Goal: Task Accomplishment & Management: Use online tool/utility

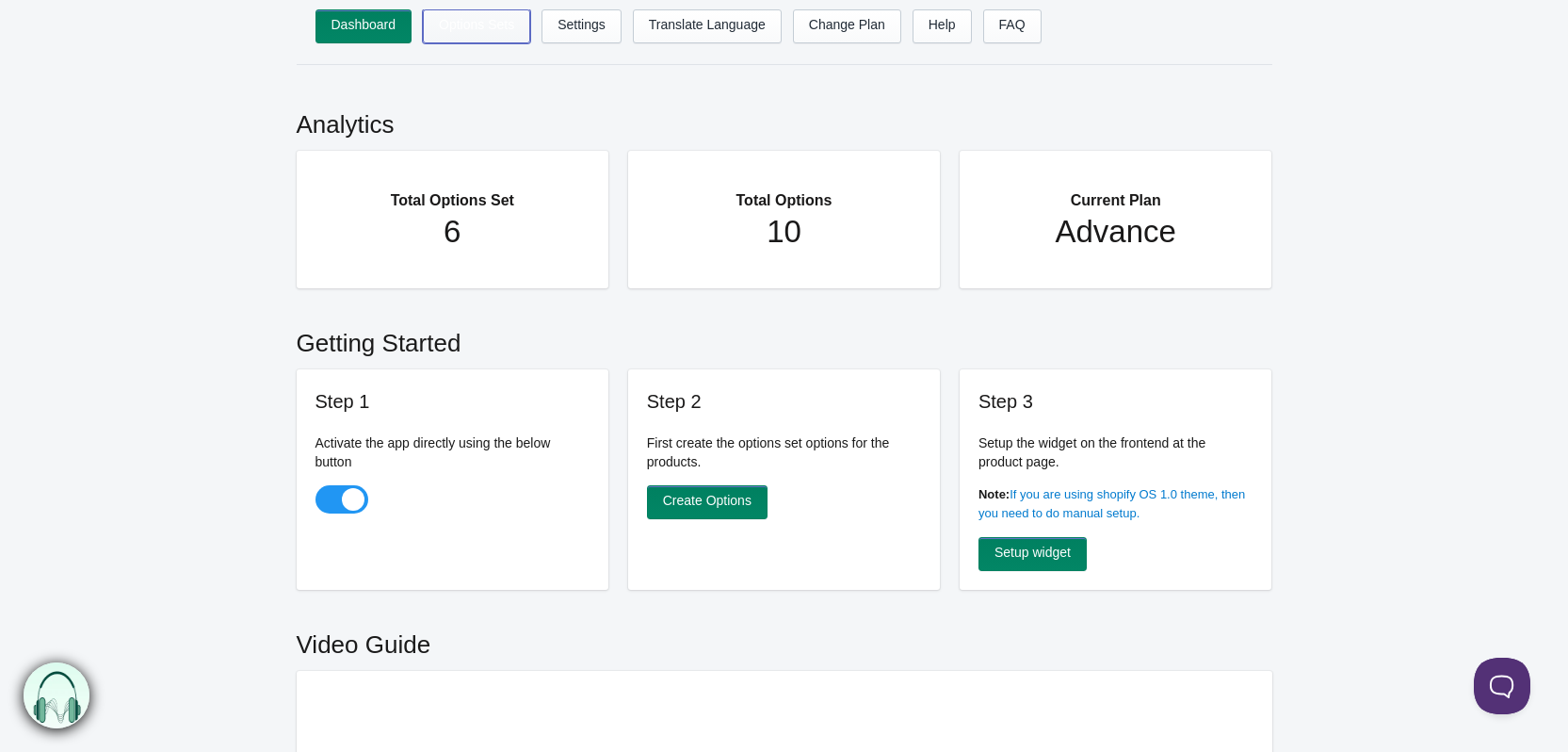
click at [492, 23] on link "Options Sets" at bounding box center [476, 26] width 108 height 34
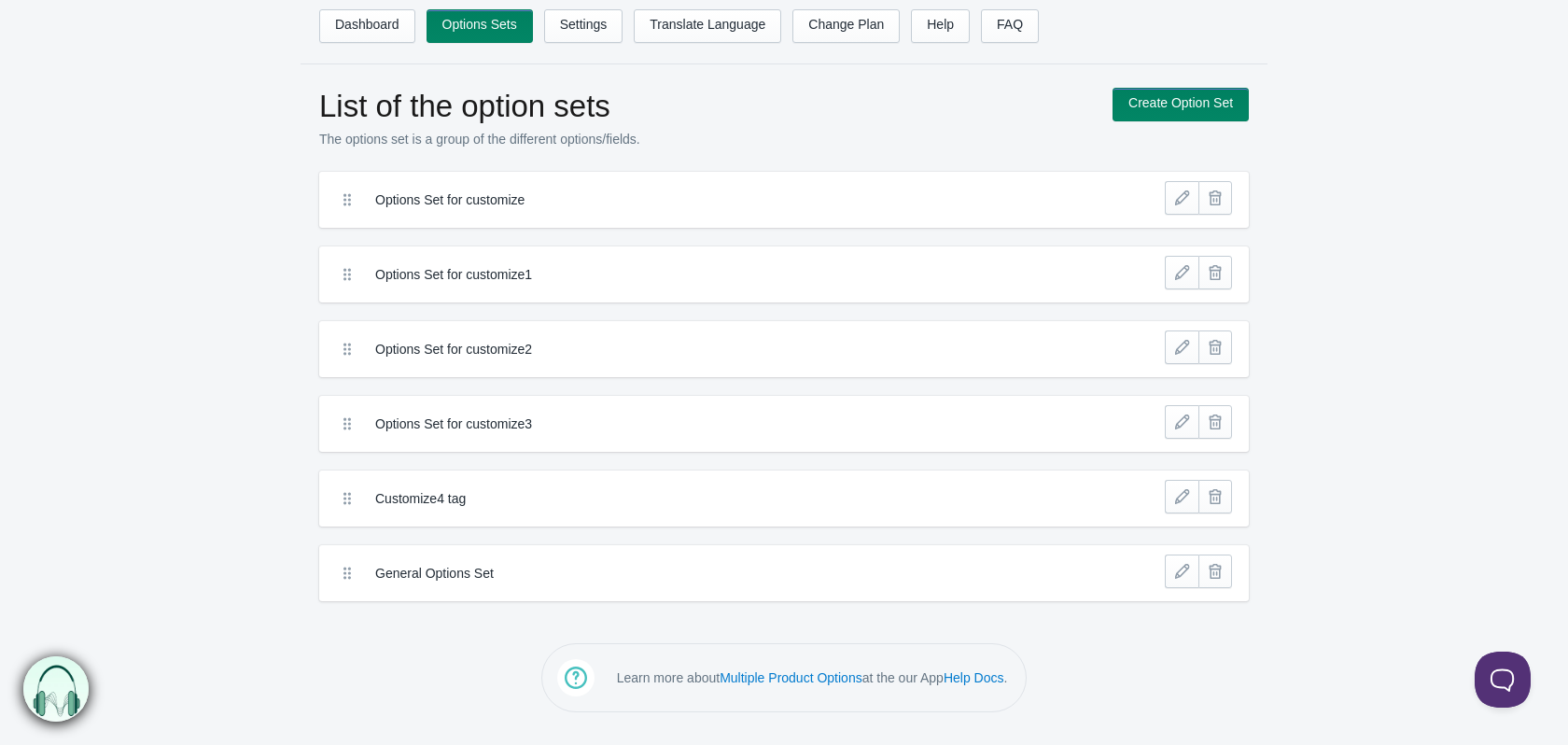
click at [547, 204] on label "Options Set for customize" at bounding box center [715, 200] width 681 height 19
click at [1187, 199] on link at bounding box center [1182, 198] width 34 height 34
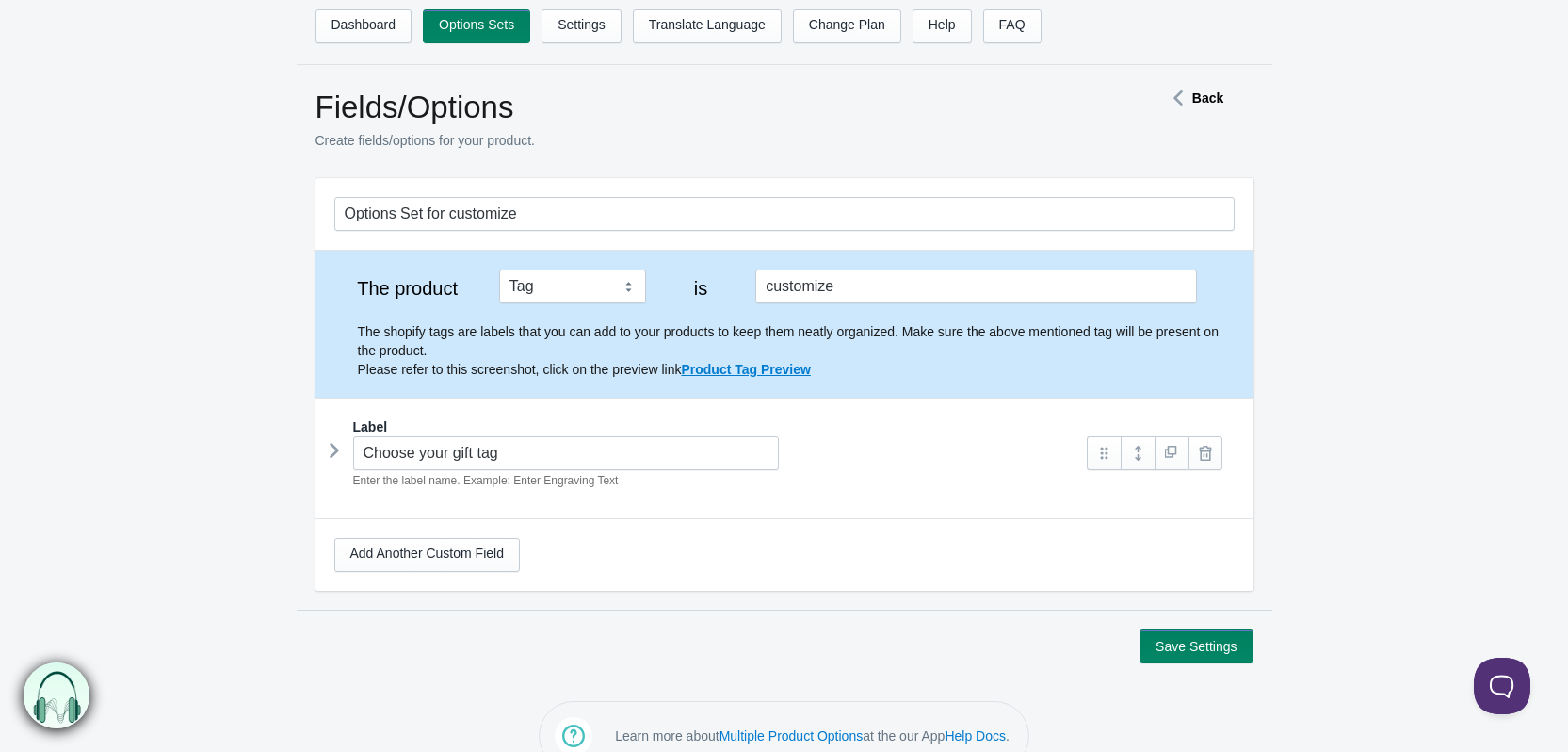
click at [334, 457] on icon at bounding box center [334, 450] width 0 height 28
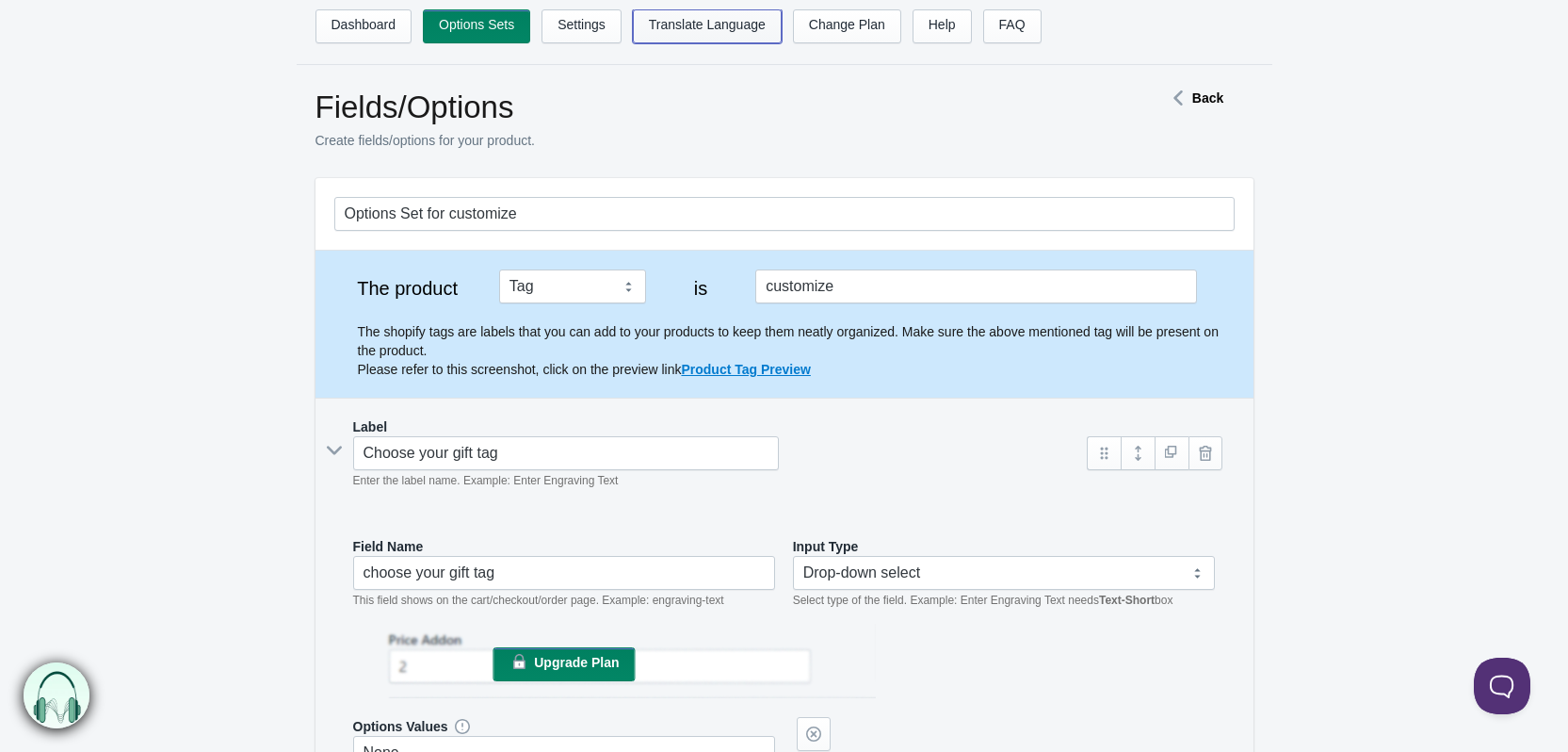
click at [682, 33] on link "Translate Language" at bounding box center [707, 26] width 149 height 34
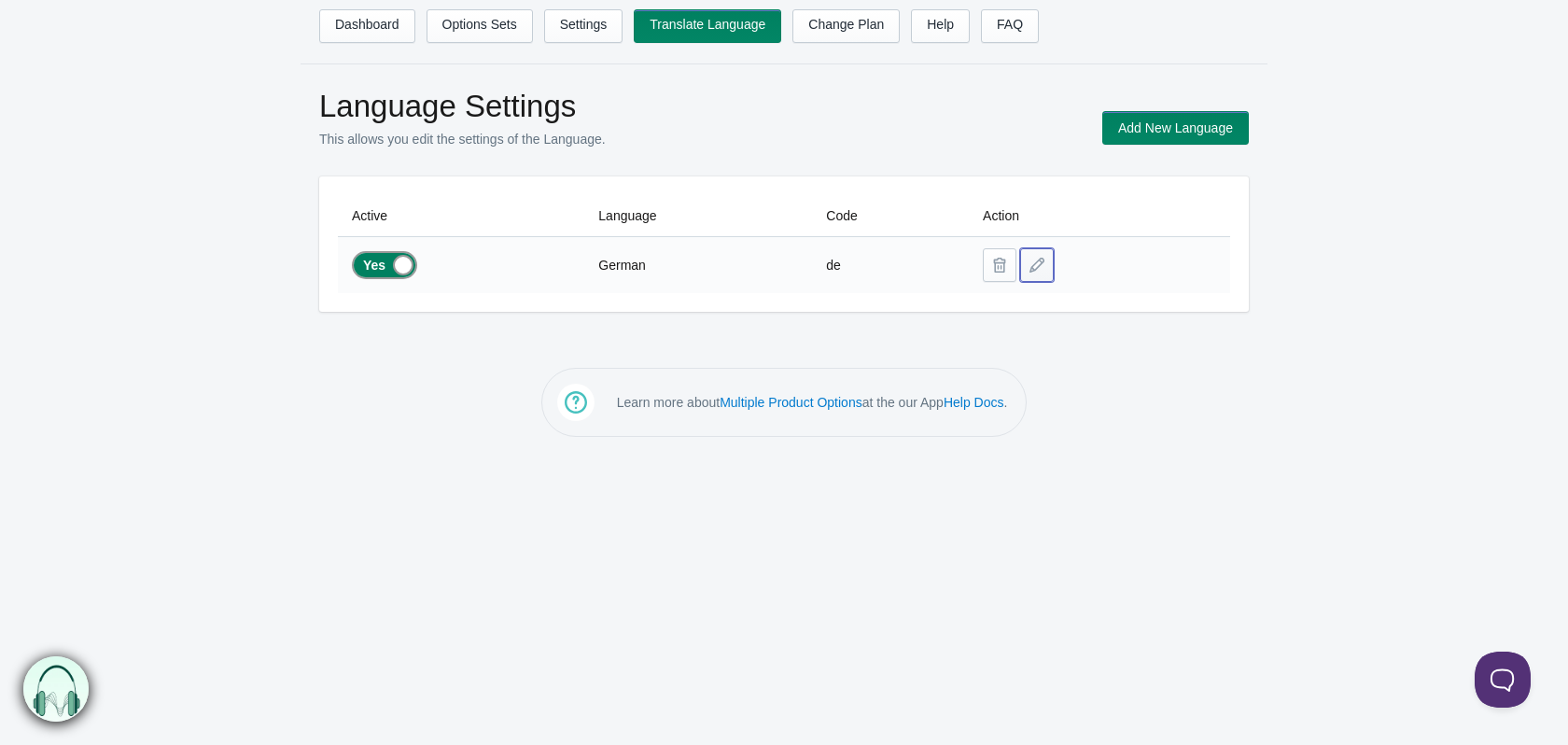
click at [1041, 262] on button at bounding box center [1036, 265] width 34 height 34
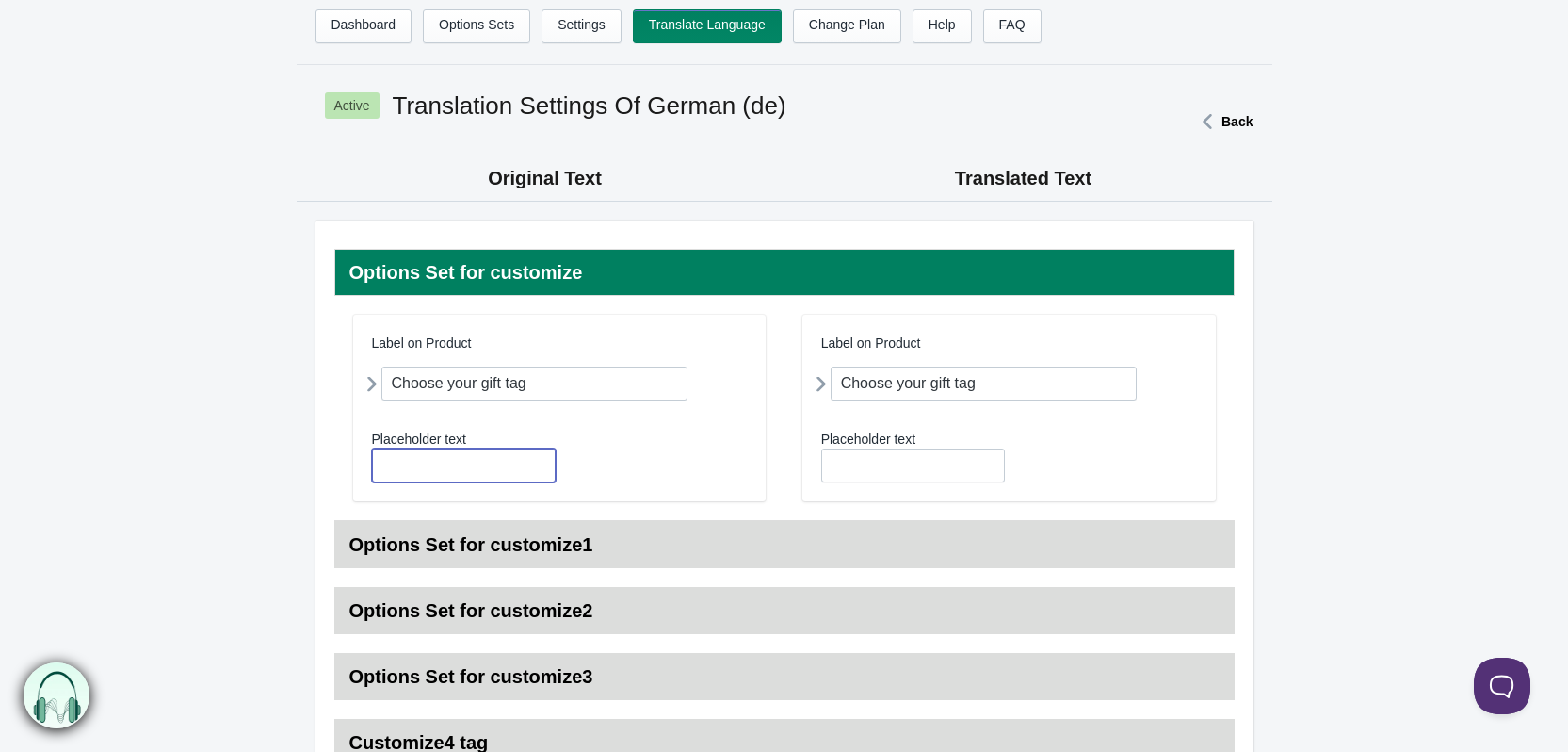
click at [431, 461] on input "text" at bounding box center [464, 466] width 183 height 34
type input "Choose your gift tag"
click at [886, 476] on input "text" at bounding box center [913, 466] width 183 height 34
type input "Choose your gift tag"
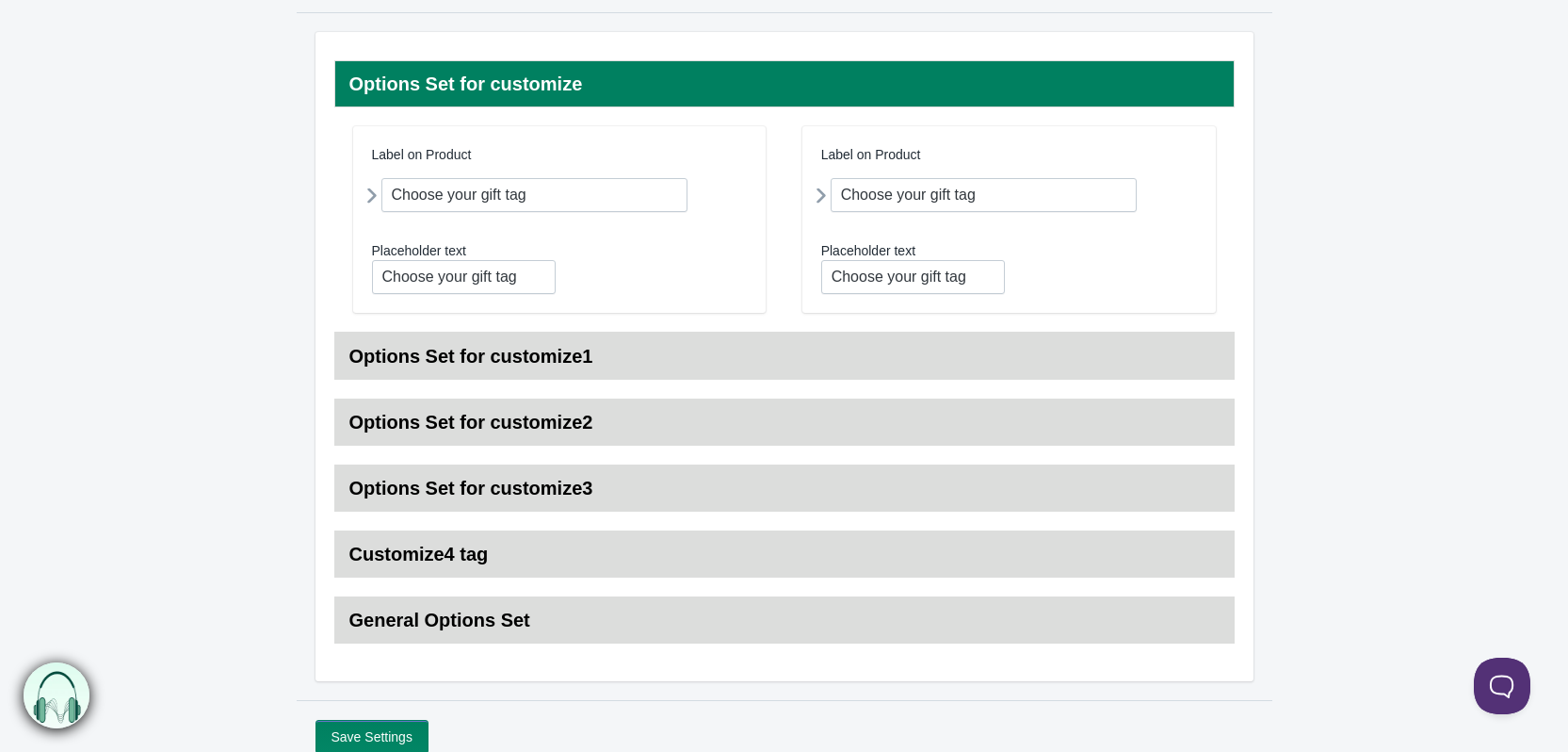
click at [450, 361] on h3 "Options Set for customize1" at bounding box center [784, 355] width 900 height 47
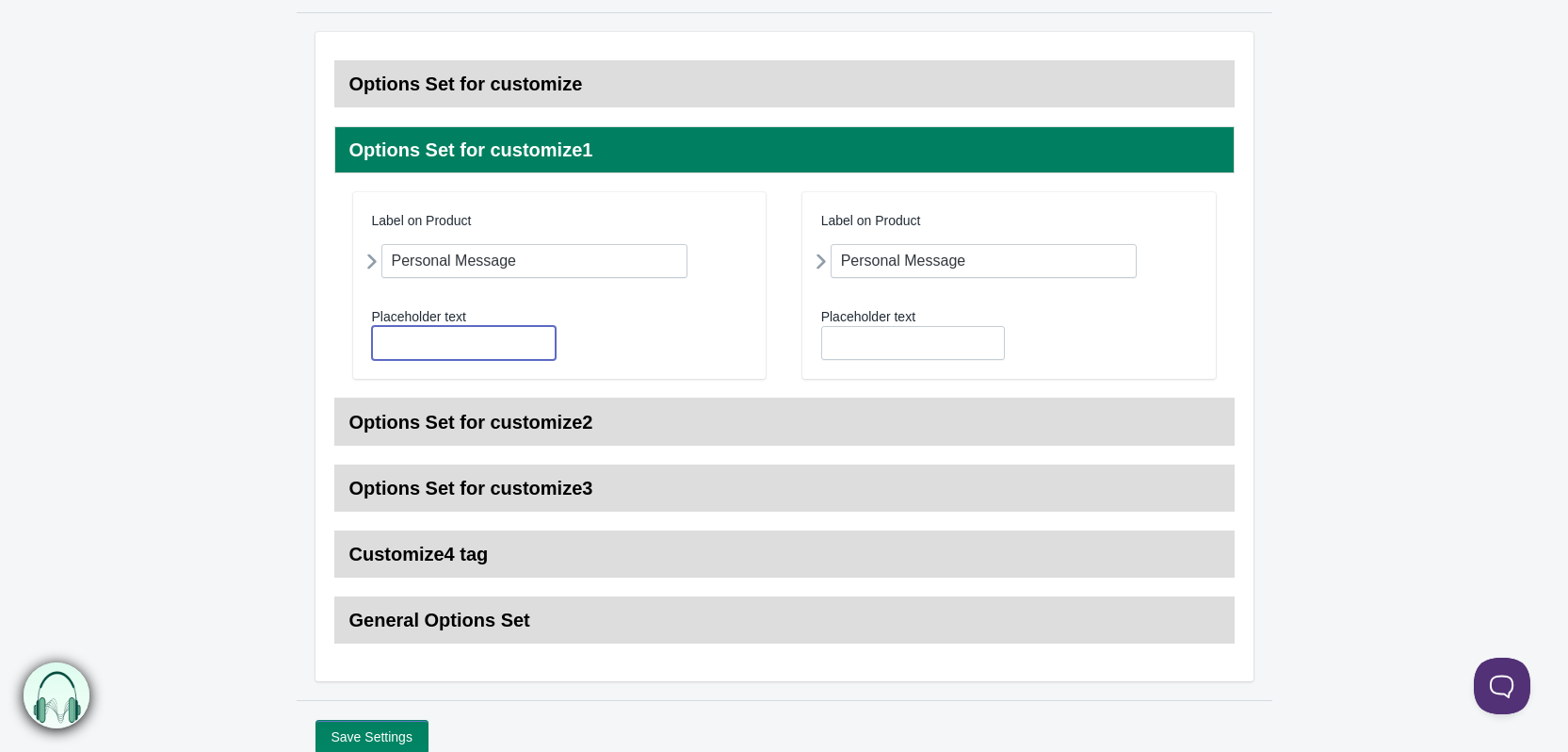
click at [452, 344] on input "text" at bounding box center [464, 343] width 183 height 34
type input "Choose your gift tag"
click at [837, 336] on input "text" at bounding box center [913, 343] width 183 height 34
type input "Personal Message"
click at [574, 419] on h3 "Options Set for customize2" at bounding box center [784, 422] width 900 height 47
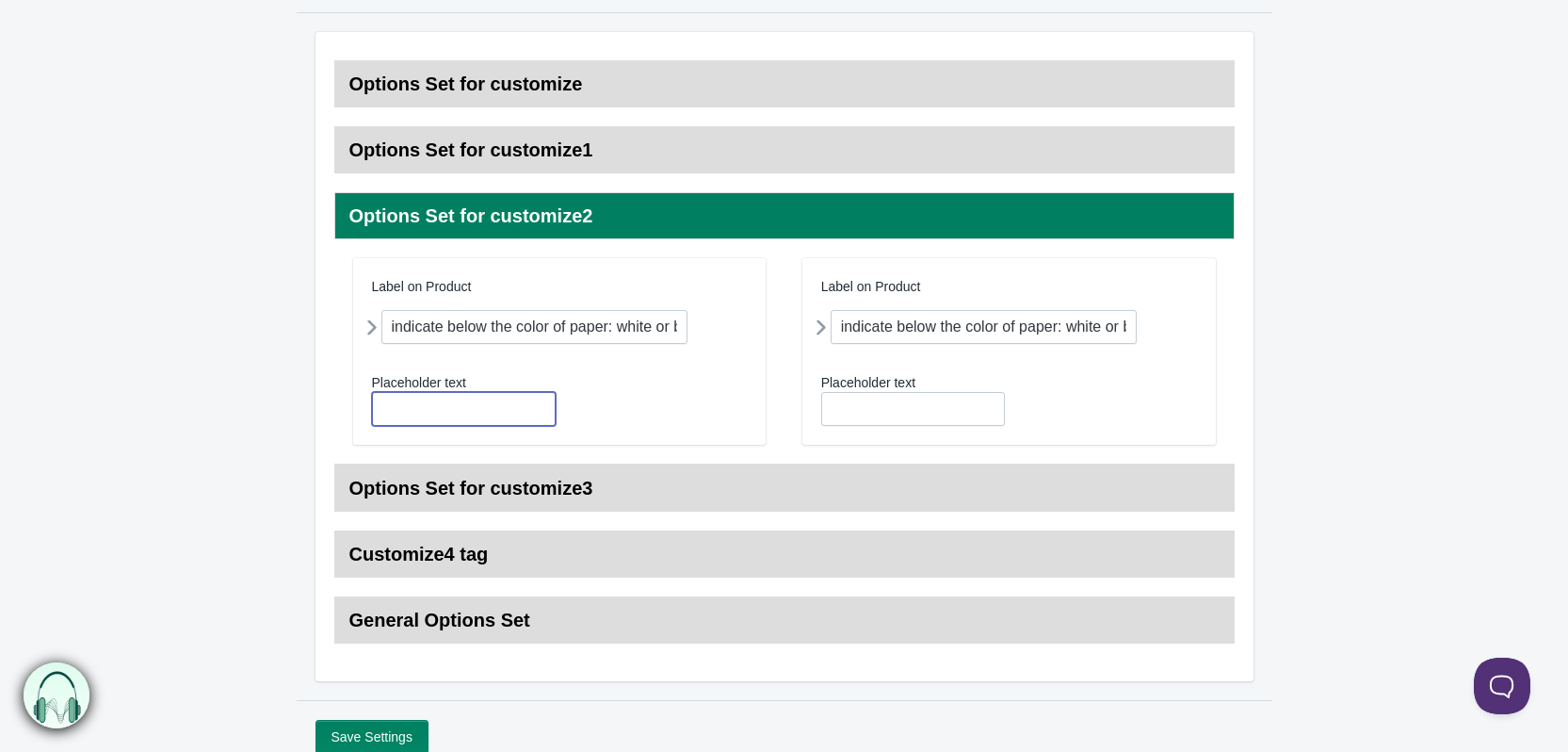
click at [454, 394] on input "text" at bounding box center [464, 409] width 183 height 34
type input "Choose your gift tag"
click at [848, 399] on input "text" at bounding box center [913, 409] width 183 height 34
type input "color of paper"
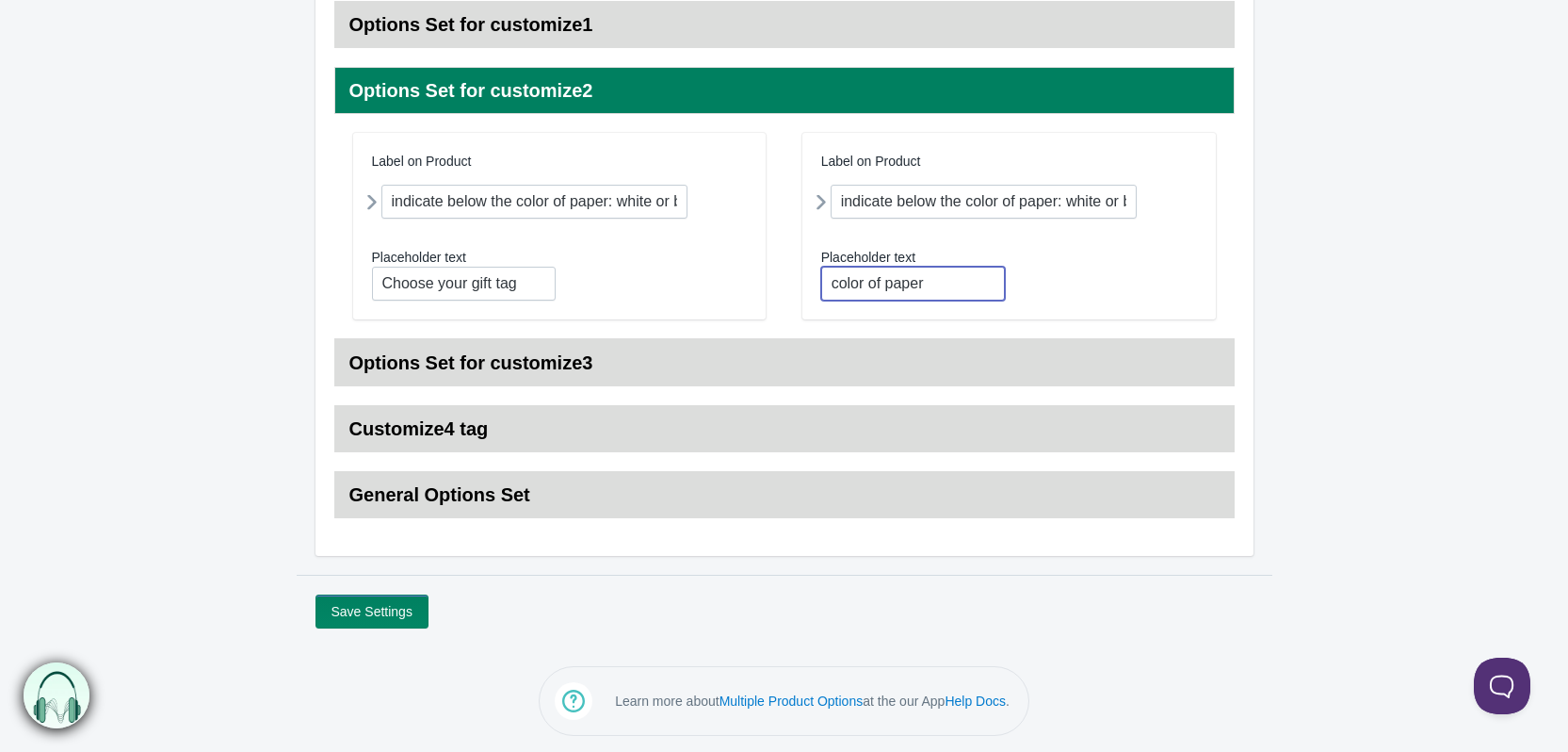
scroll to position [316, 0]
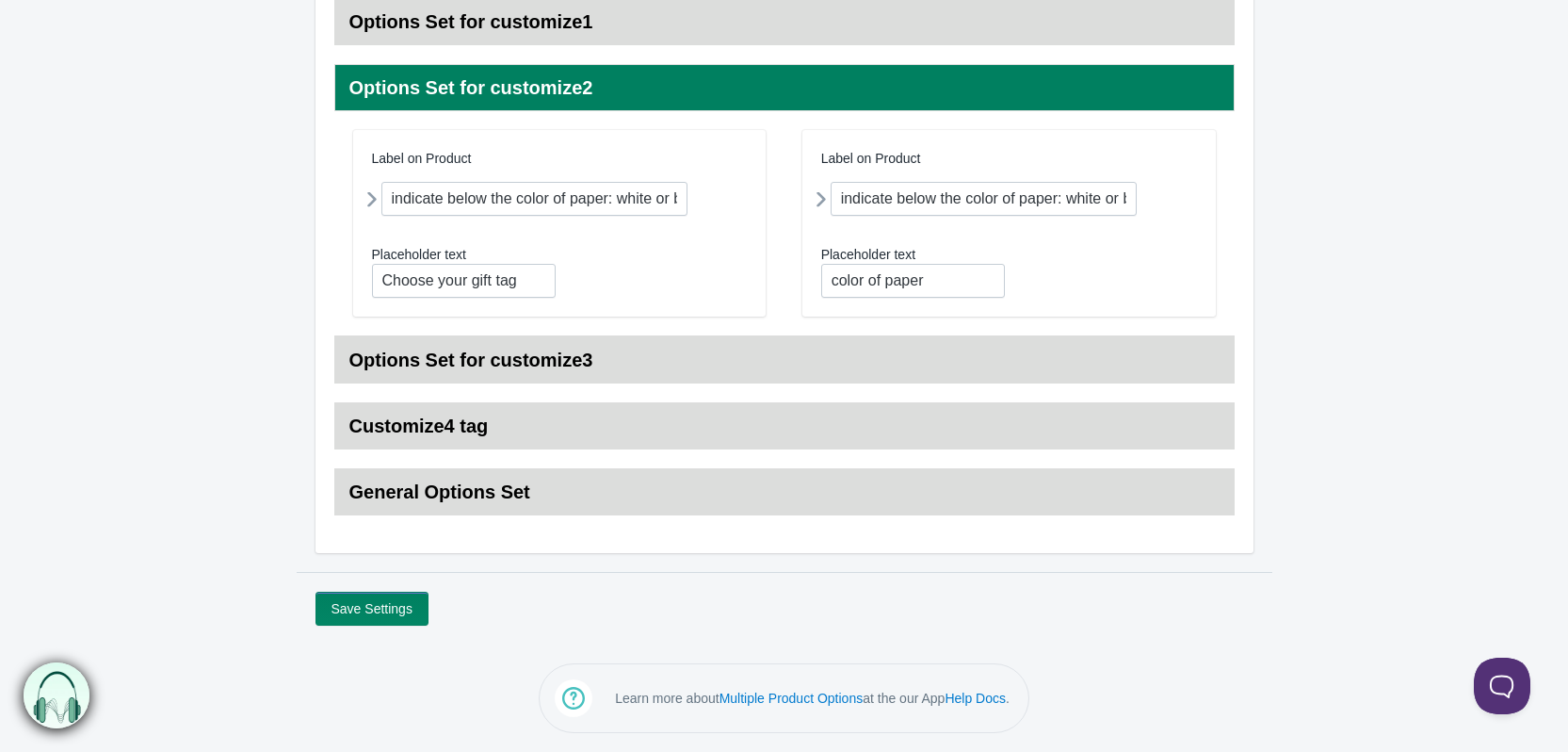
click at [660, 369] on h3 "Options Set for customize3" at bounding box center [784, 359] width 900 height 47
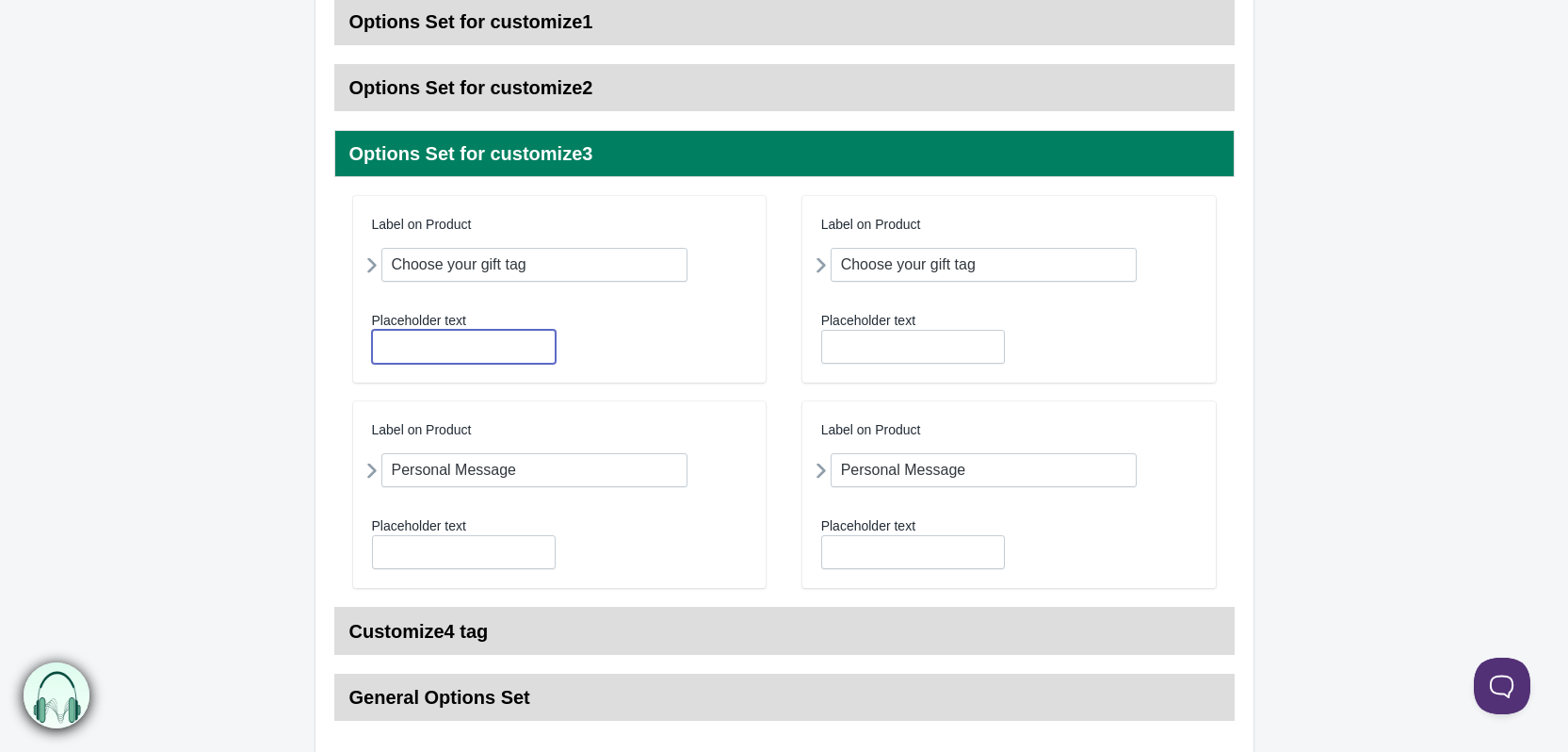
click at [480, 338] on input "text" at bounding box center [464, 347] width 183 height 34
type input "Choose your gift tag"
click at [837, 351] on input "text" at bounding box center [913, 347] width 183 height 34
type input "Choose your gift tag"
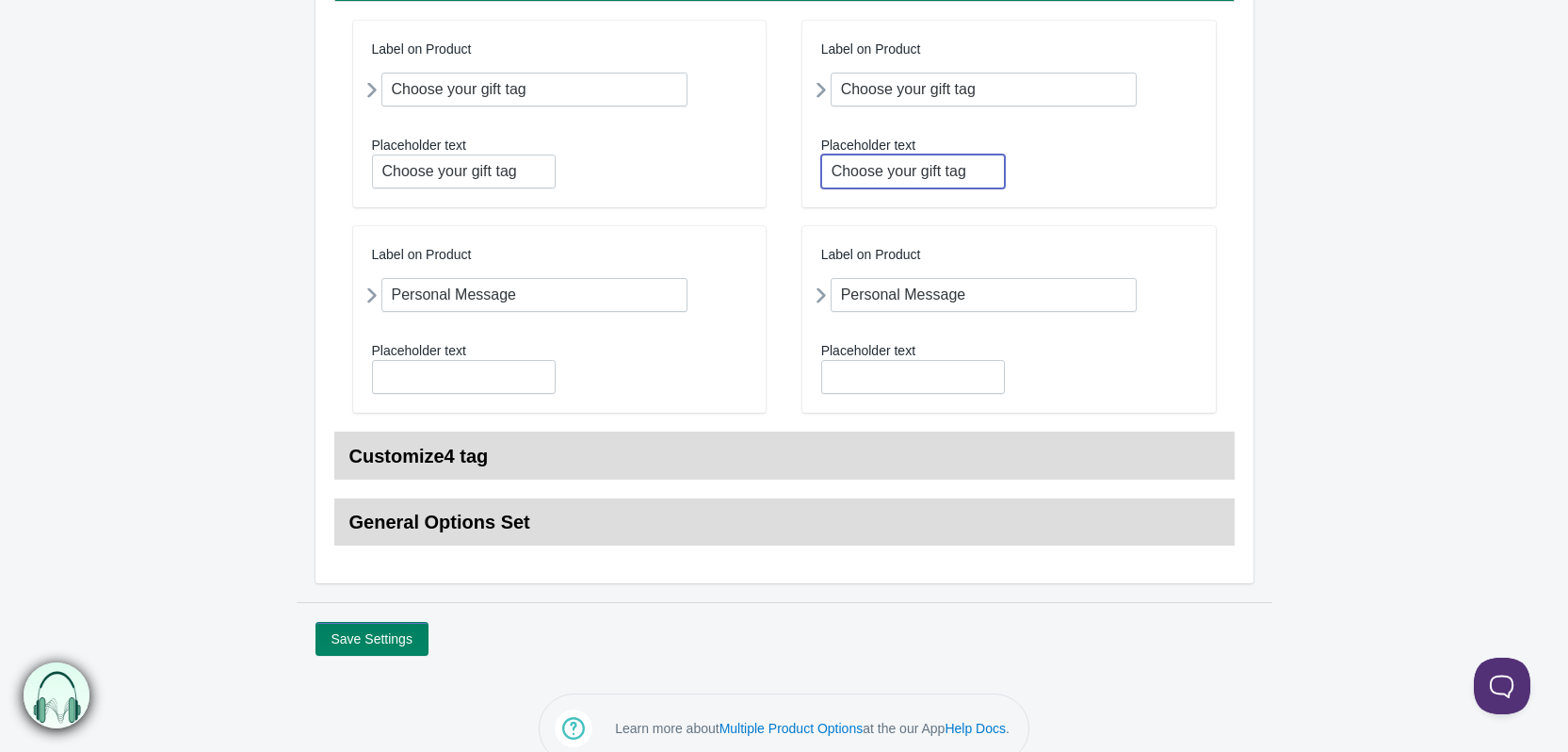
scroll to position [522, 0]
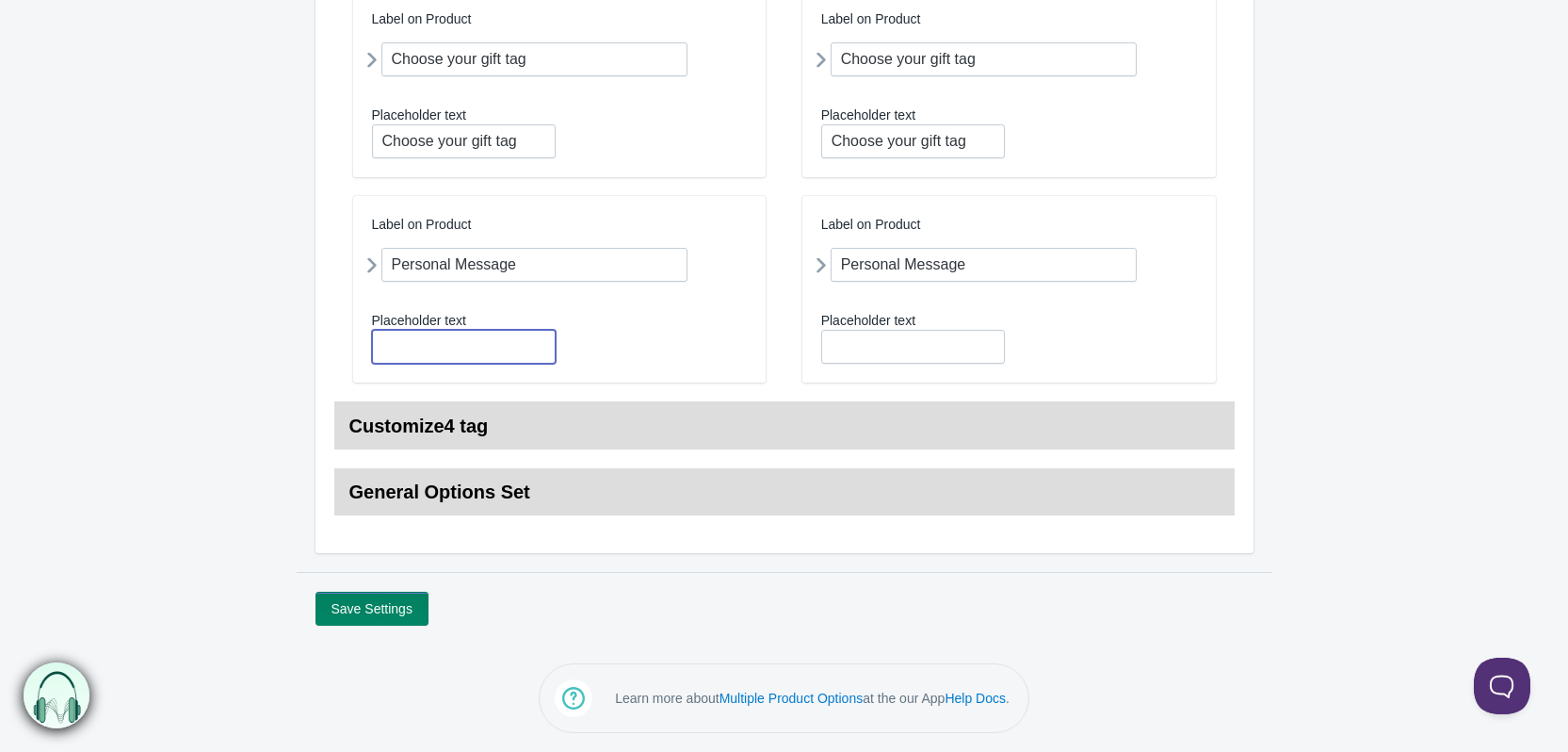
click at [478, 345] on input "text" at bounding box center [464, 347] width 183 height 34
type input "Personal Message"
click at [855, 340] on input "text" at bounding box center [913, 347] width 183 height 34
type input "Personal Message"
click at [662, 438] on h3 "Customize4 tag" at bounding box center [784, 425] width 900 height 47
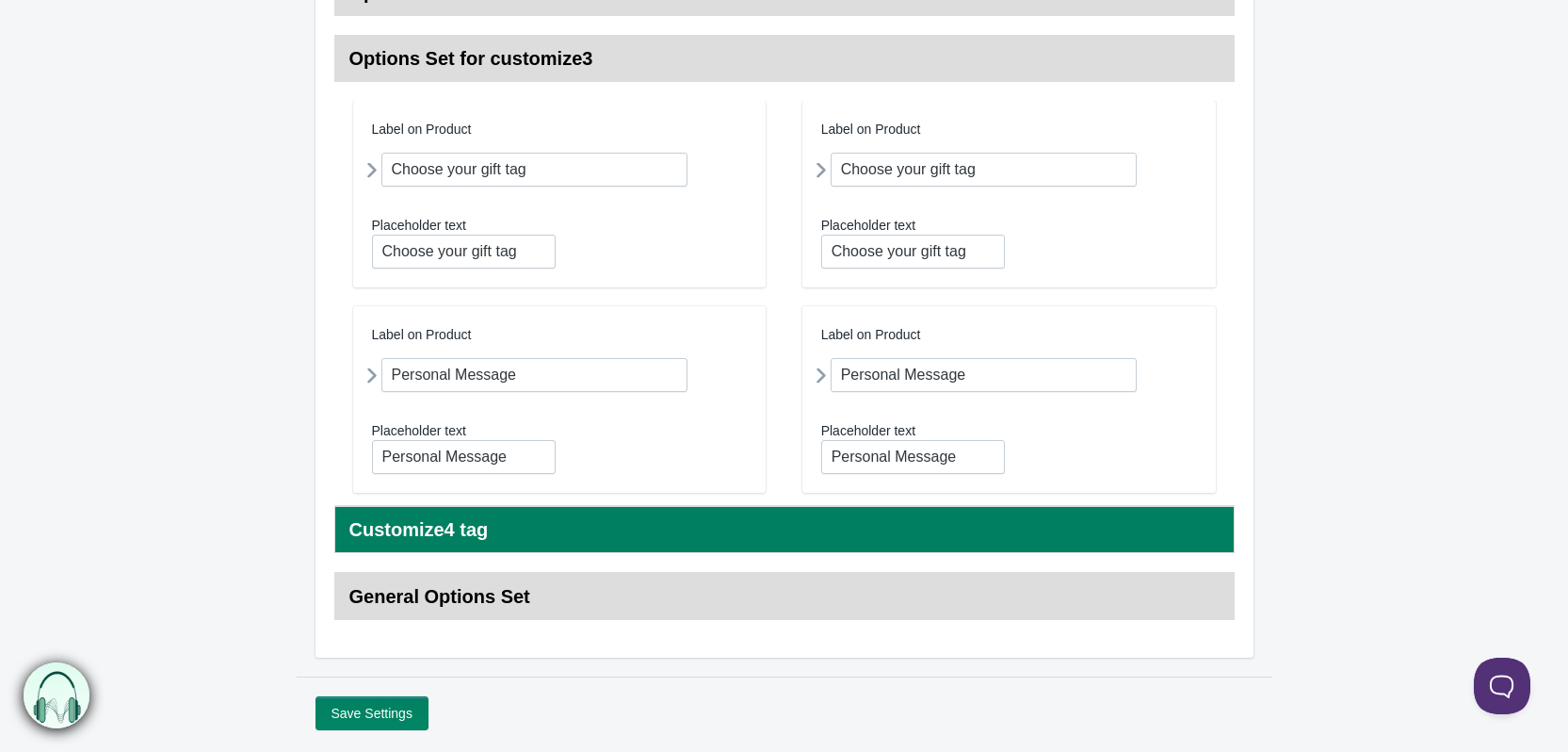
scroll to position [417, 0]
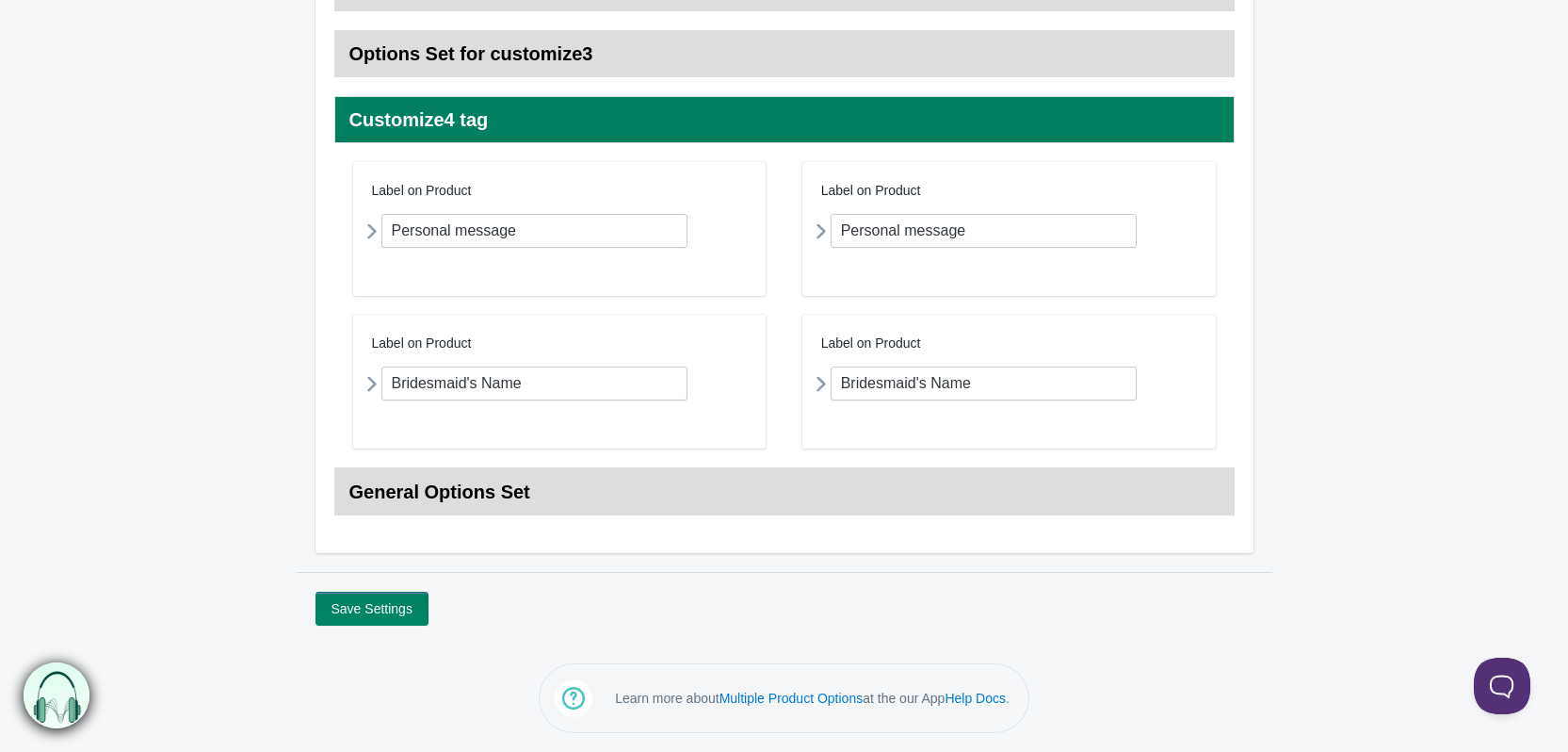
click at [713, 508] on h3 "General Options Set" at bounding box center [784, 491] width 900 height 47
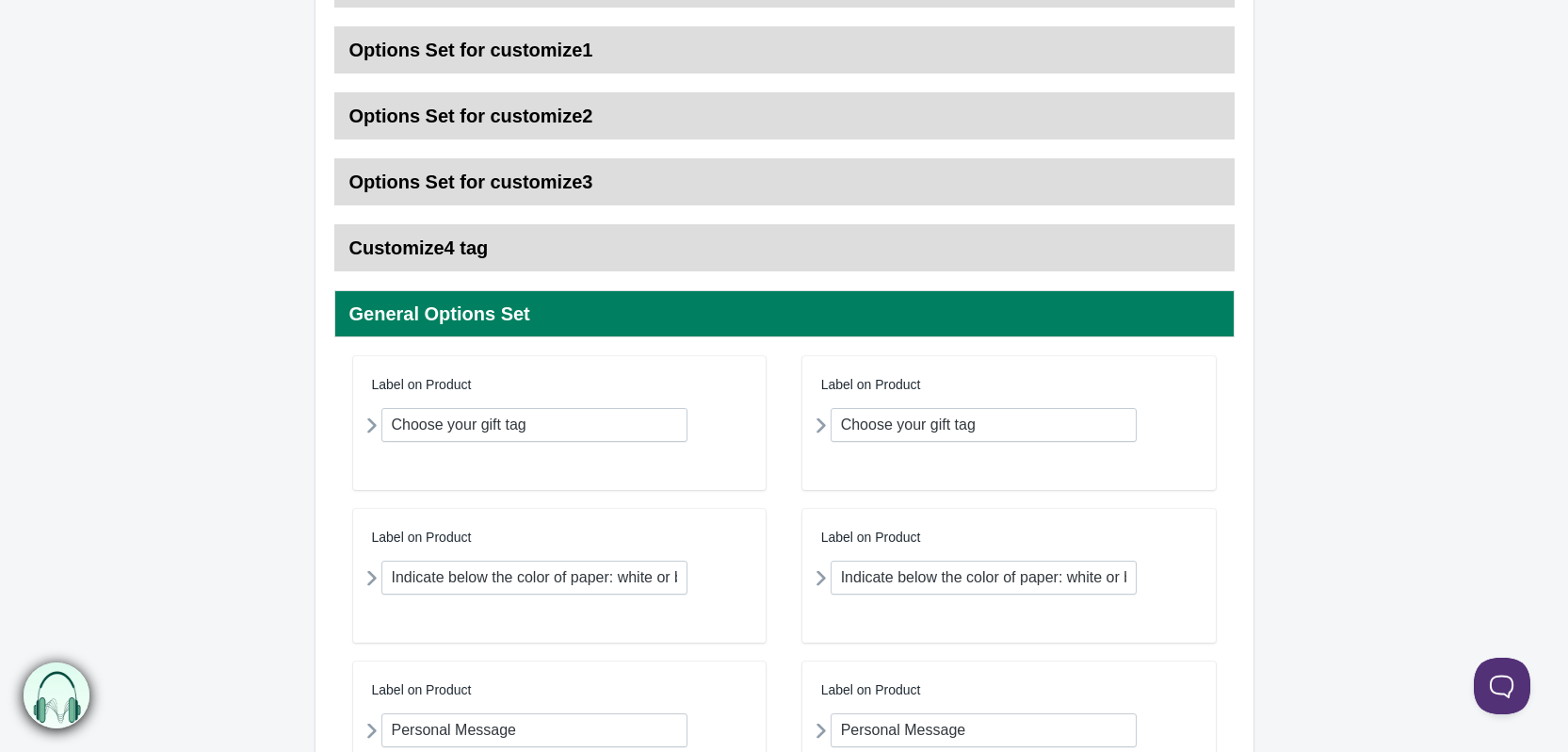
scroll to position [0, 0]
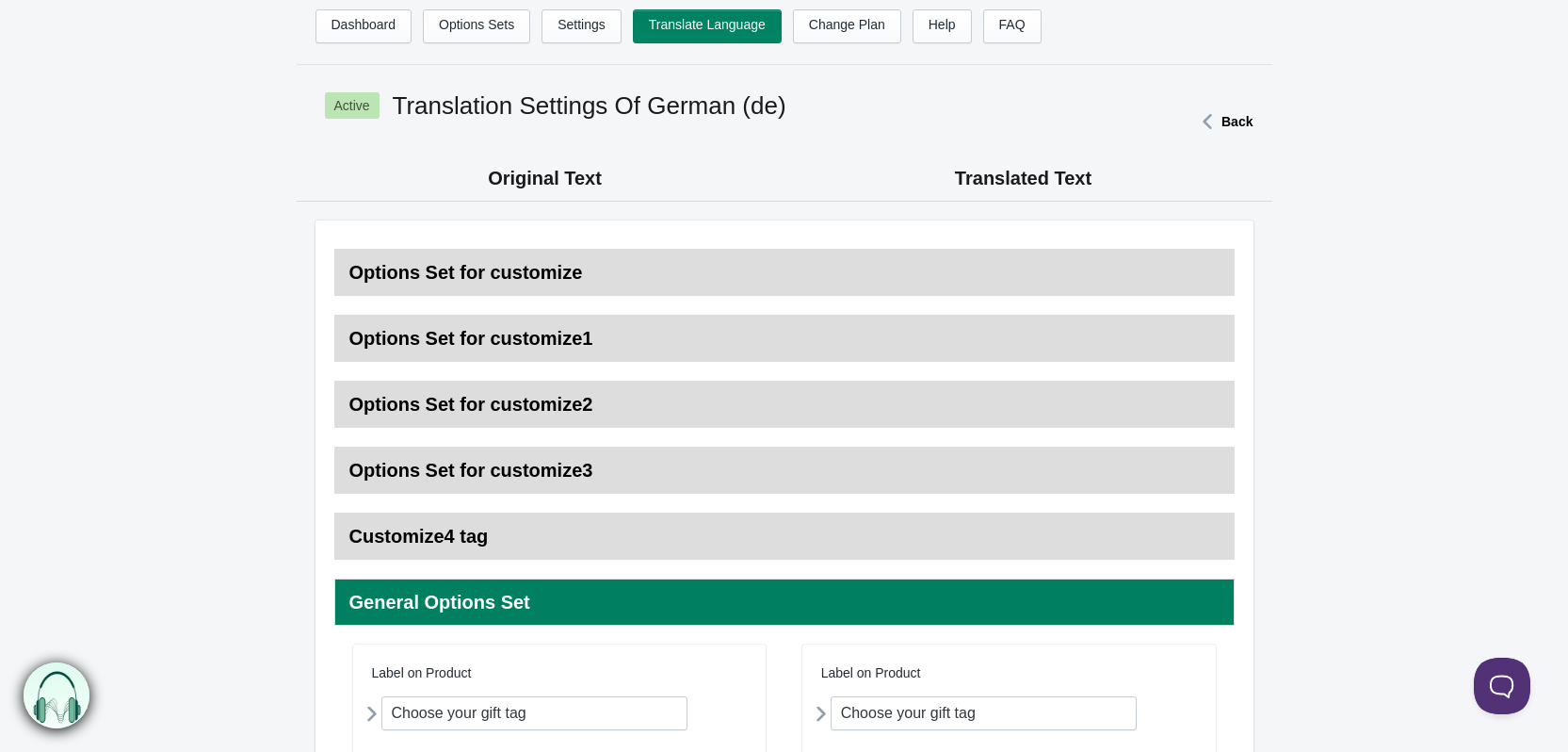
click at [637, 610] on h3 "General Options Set" at bounding box center [784, 601] width 900 height 47
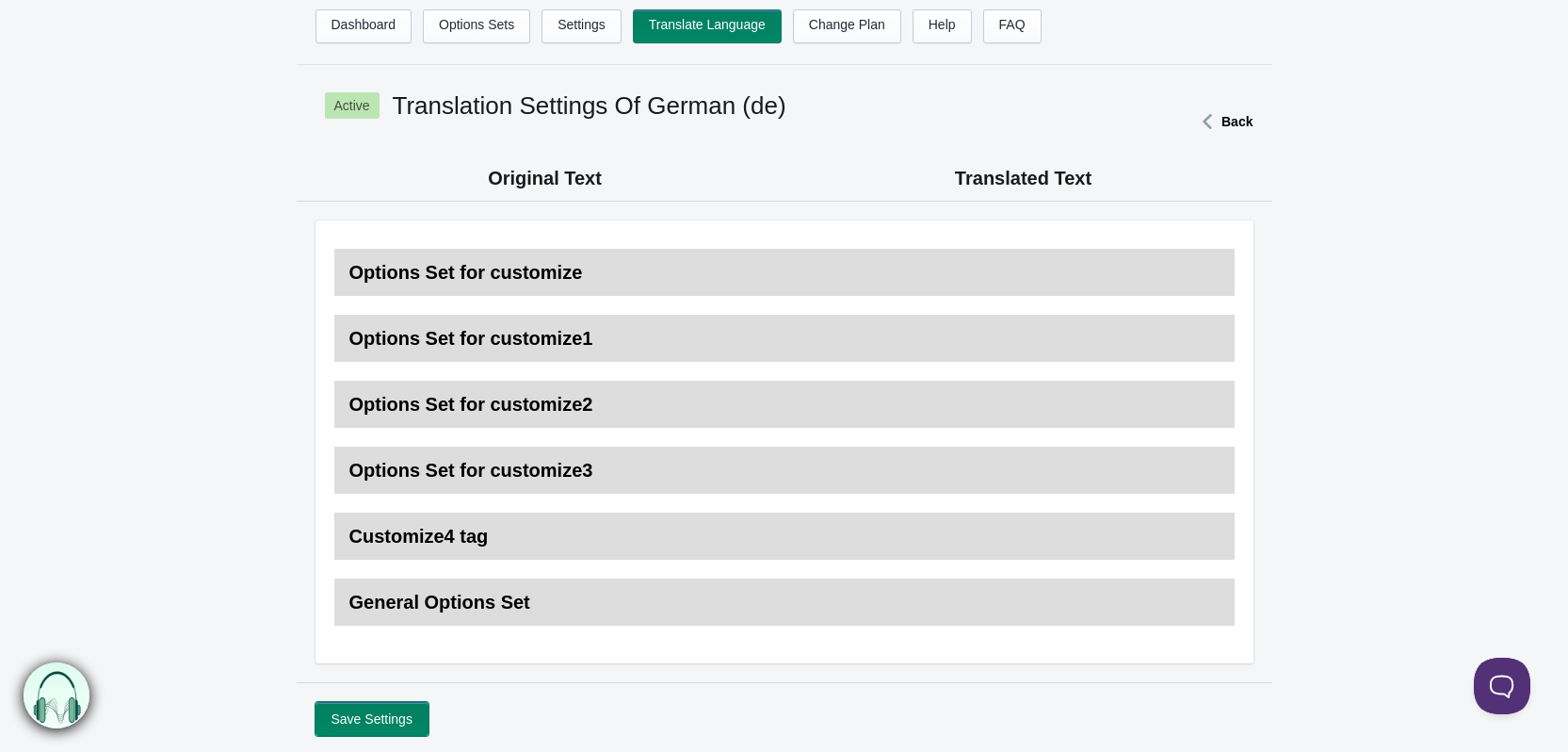
click at [369, 717] on button "Save Settings" at bounding box center [371, 719] width 113 height 34
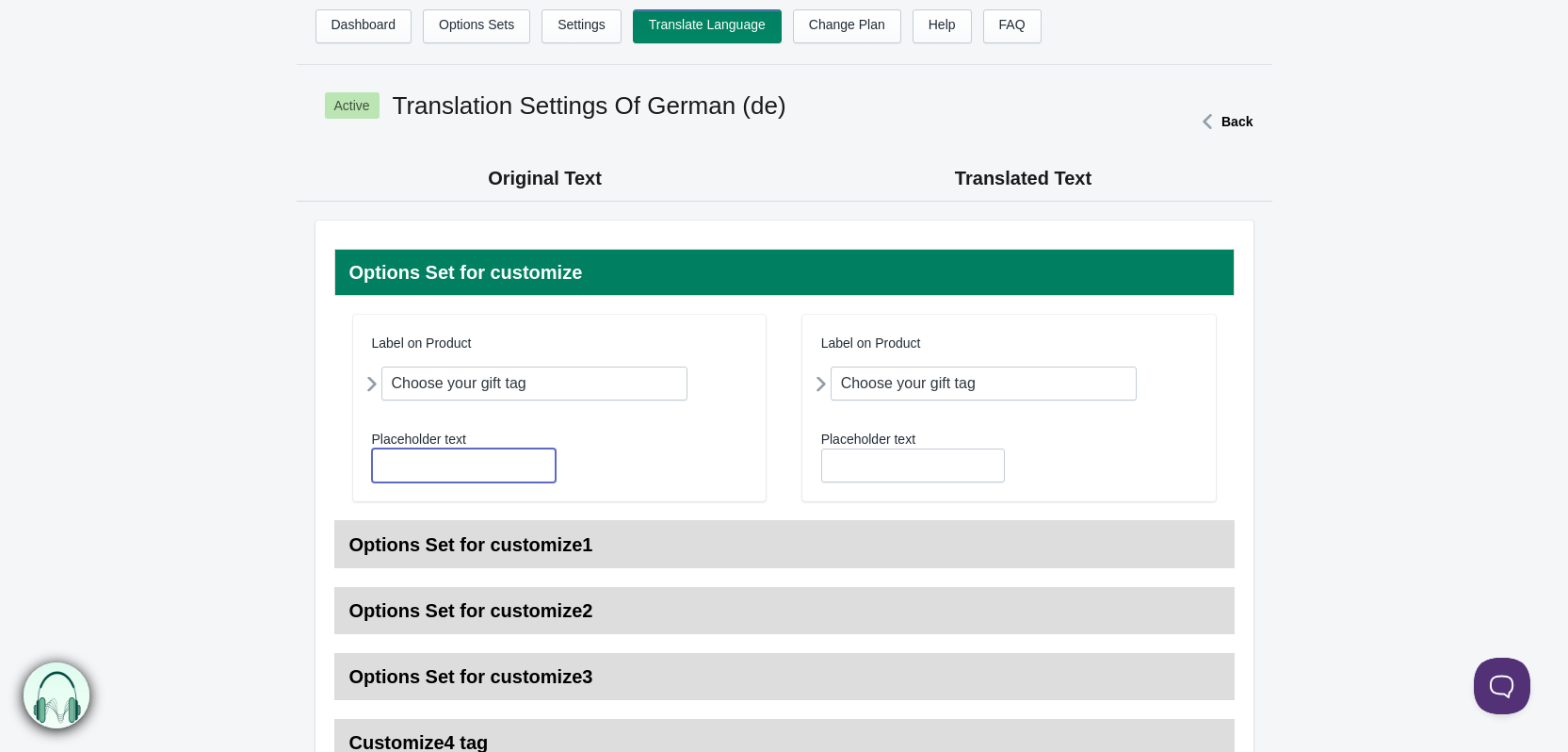
click at [411, 465] on input "text" at bounding box center [464, 466] width 183 height 34
type input "Choose your gift tag"
click at [842, 469] on input "text" at bounding box center [913, 466] width 183 height 34
type input "Choose your gift tag"
click at [464, 541] on h3 "Options Set for customize1" at bounding box center [784, 544] width 900 height 47
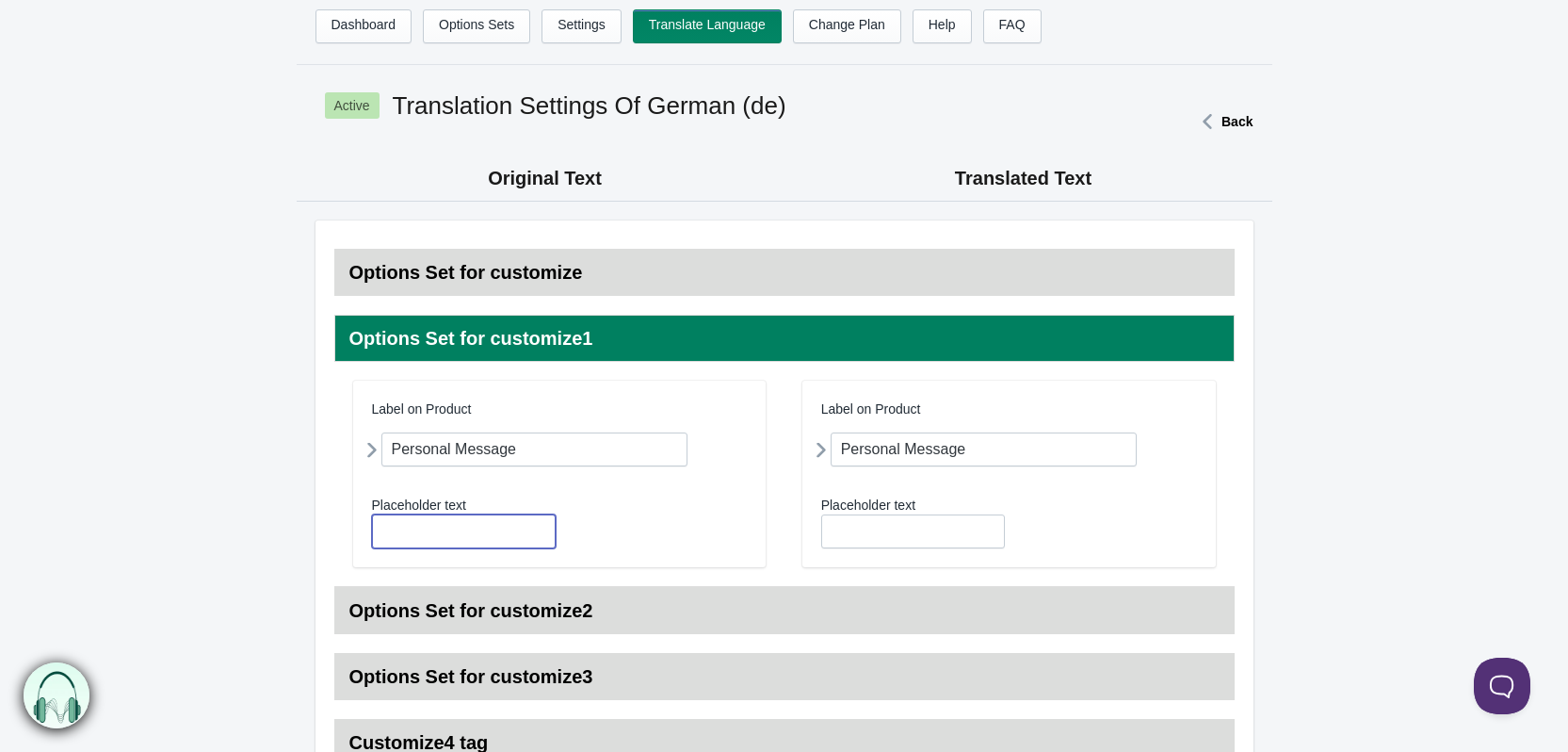
click at [446, 533] on input "text" at bounding box center [464, 532] width 183 height 34
type input "Choose your gift tag"
click at [884, 531] on input "text" at bounding box center [913, 532] width 183 height 34
type input "Personal Message"
click at [516, 603] on h3 "Options Set for customize2" at bounding box center [784, 609] width 900 height 47
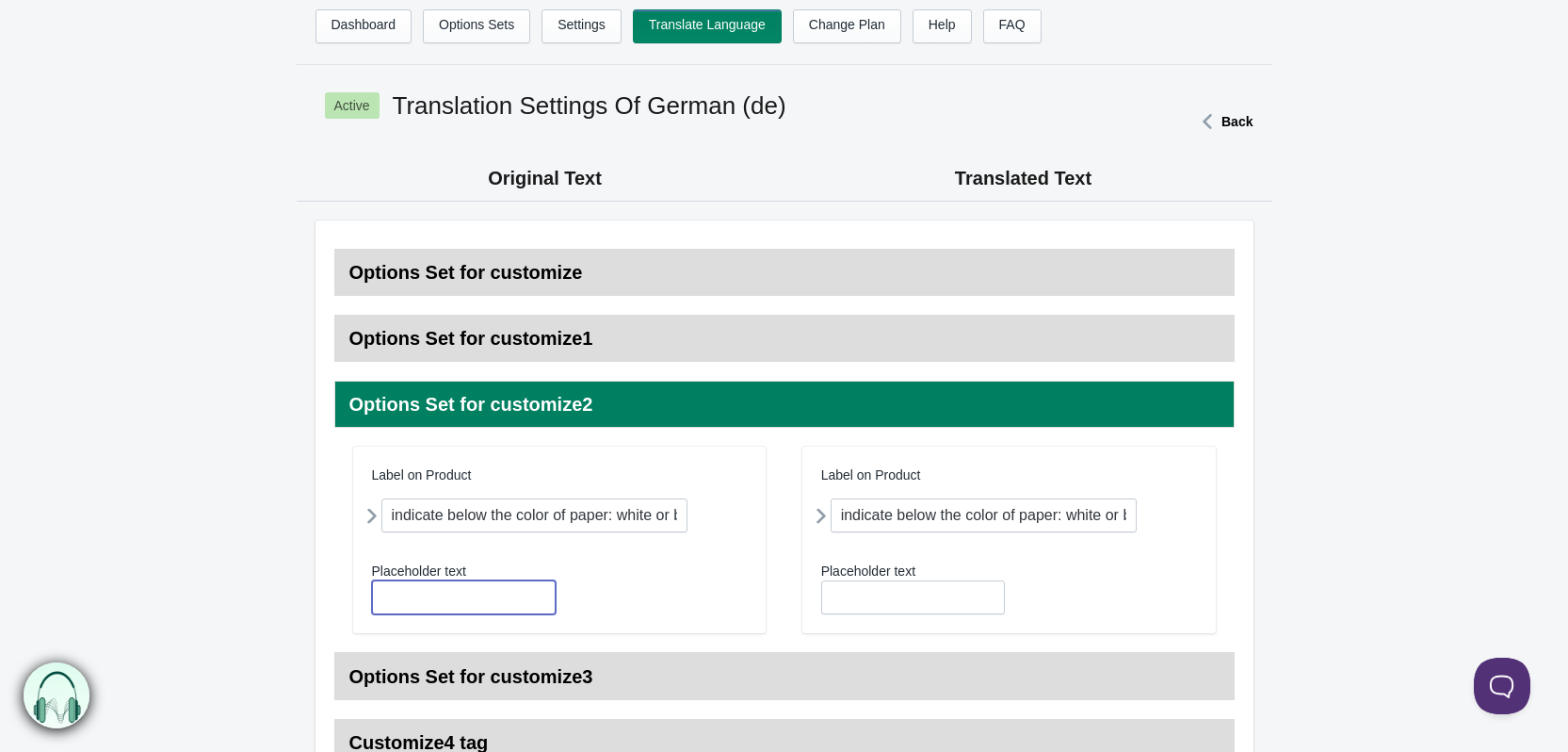
click at [457, 581] on input "text" at bounding box center [464, 597] width 183 height 34
type input "Choose your gift tag"
click at [854, 603] on input "text" at bounding box center [913, 597] width 183 height 34
type input "color of paper"
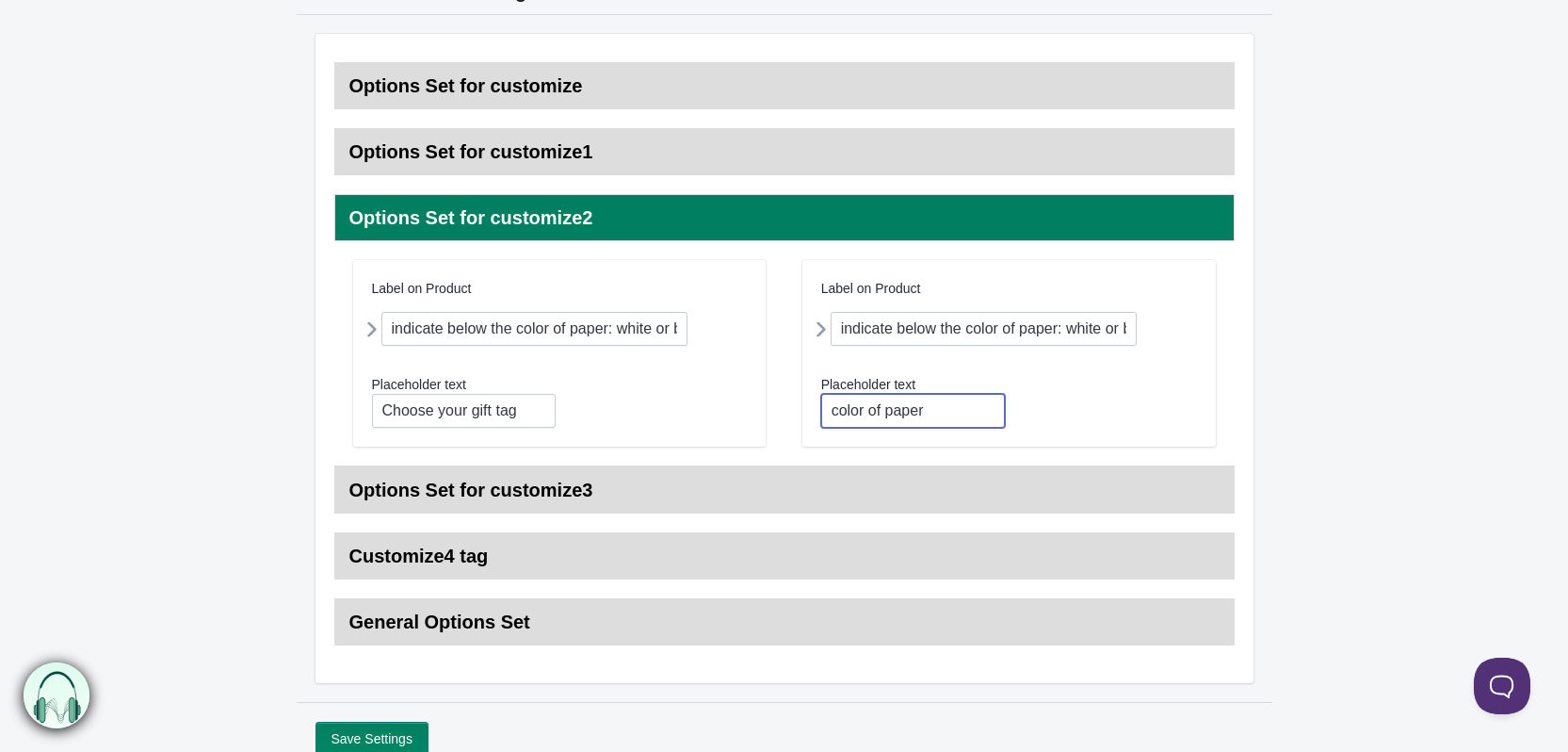
scroll to position [188, 0]
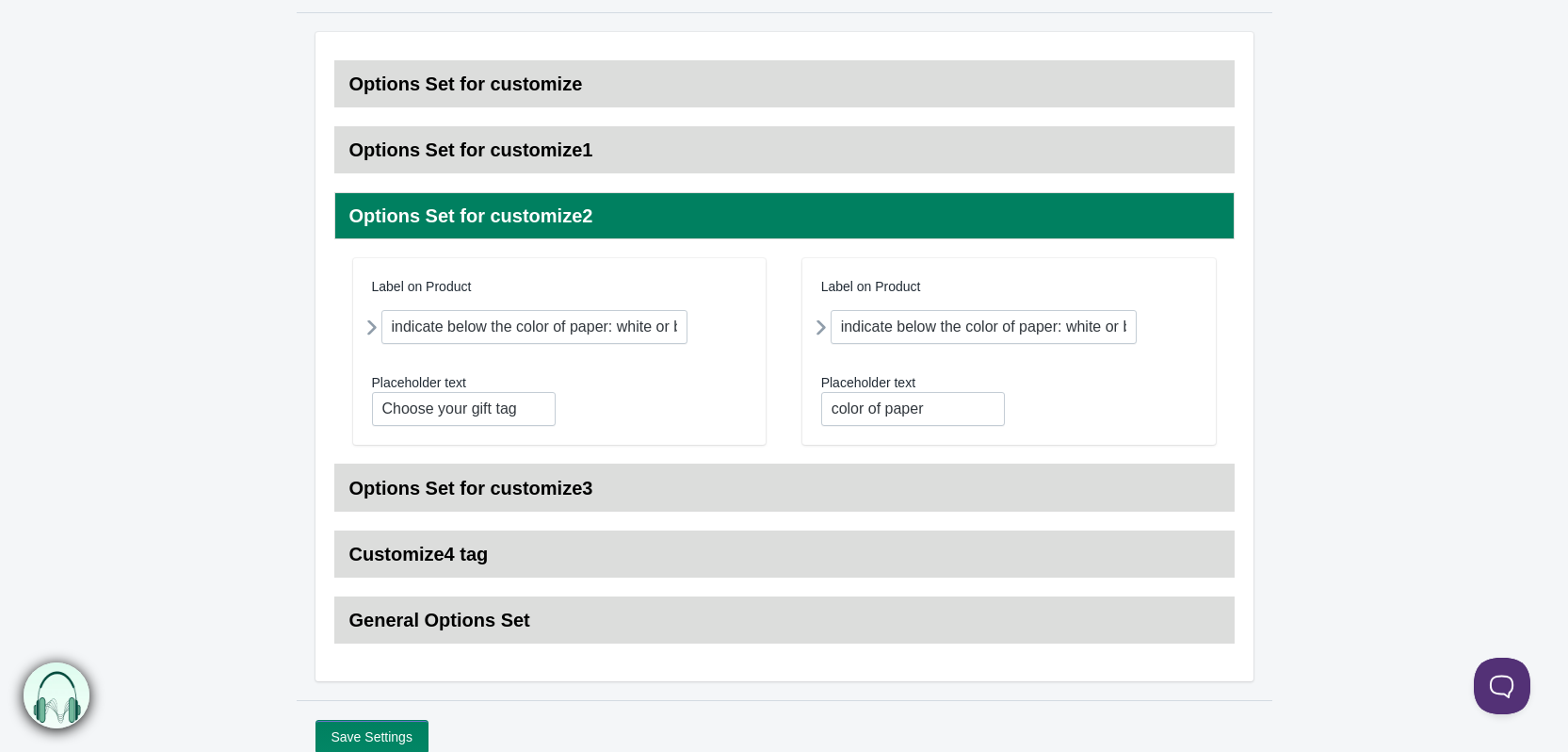
click at [451, 492] on h3 "Options Set for customize3" at bounding box center [784, 488] width 900 height 47
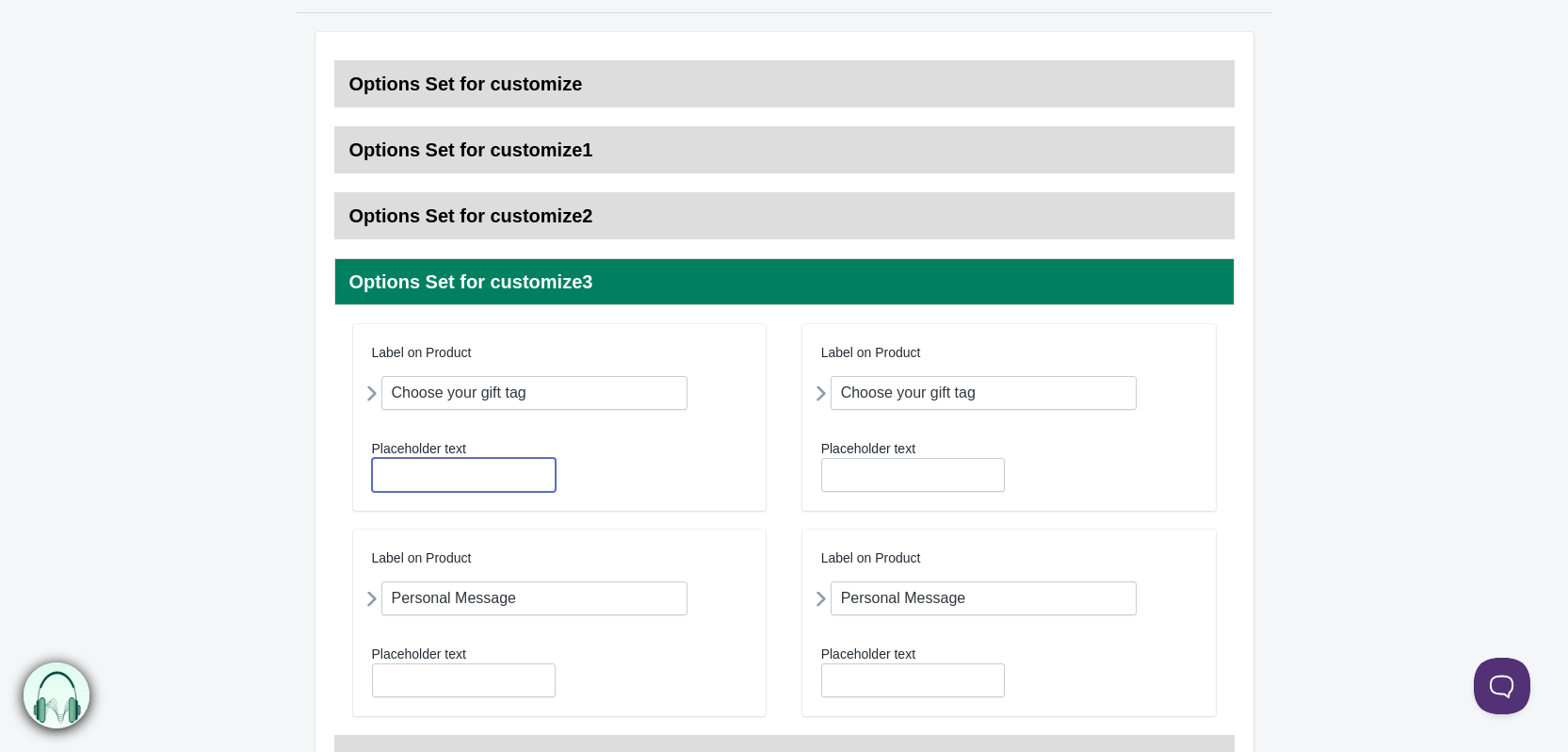
click at [442, 480] on input "text" at bounding box center [464, 475] width 183 height 34
type input "Choose your gift tag"
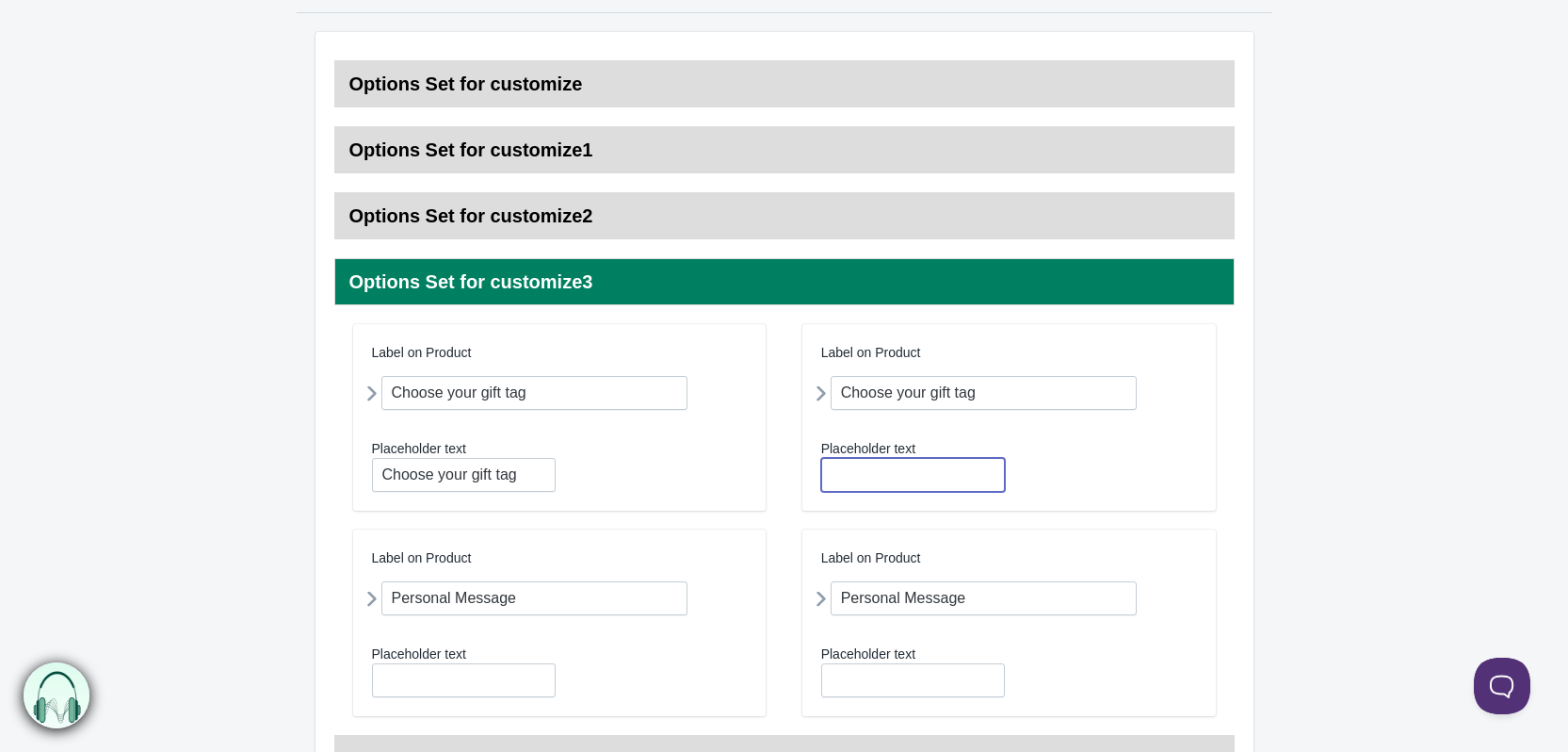
click at [890, 481] on input "text" at bounding box center [913, 475] width 183 height 34
type input "Choose your gift tag"
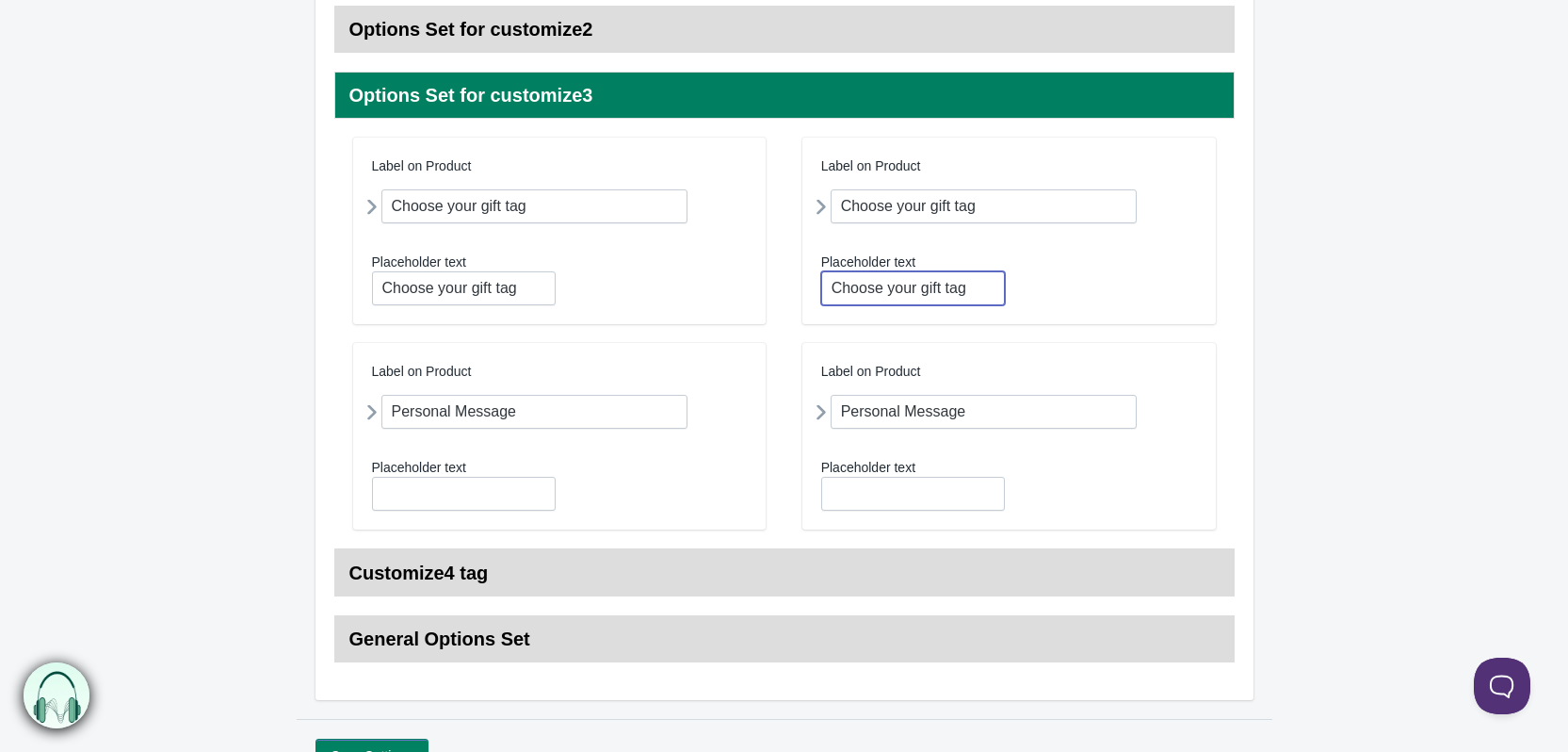
scroll to position [377, 0]
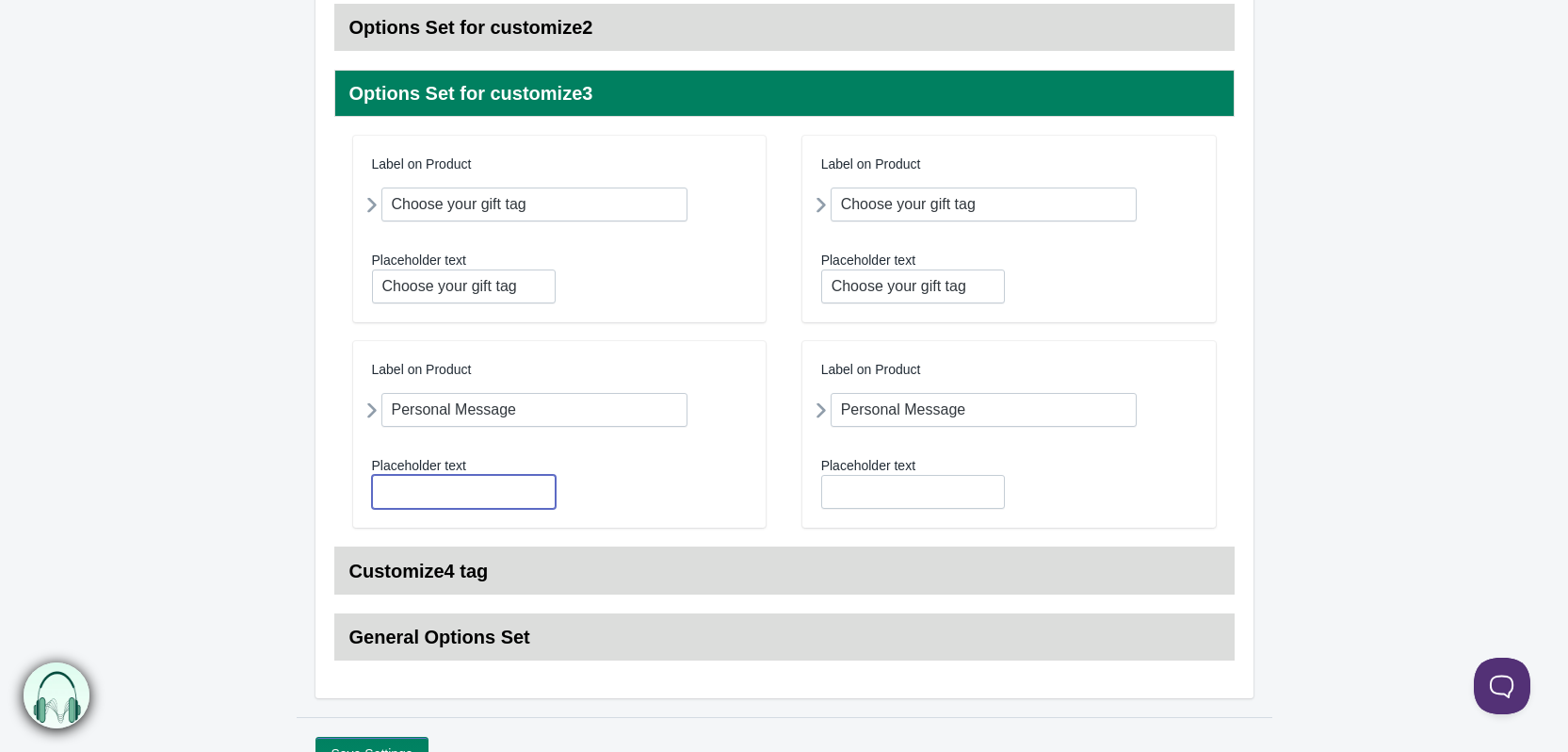
click at [418, 499] on input "text" at bounding box center [464, 492] width 183 height 34
type input "Personal Message"
click at [885, 499] on input "text" at bounding box center [913, 492] width 183 height 34
type input "Personal Message"
click at [640, 554] on h3 "Customize4 tag" at bounding box center [784, 570] width 900 height 47
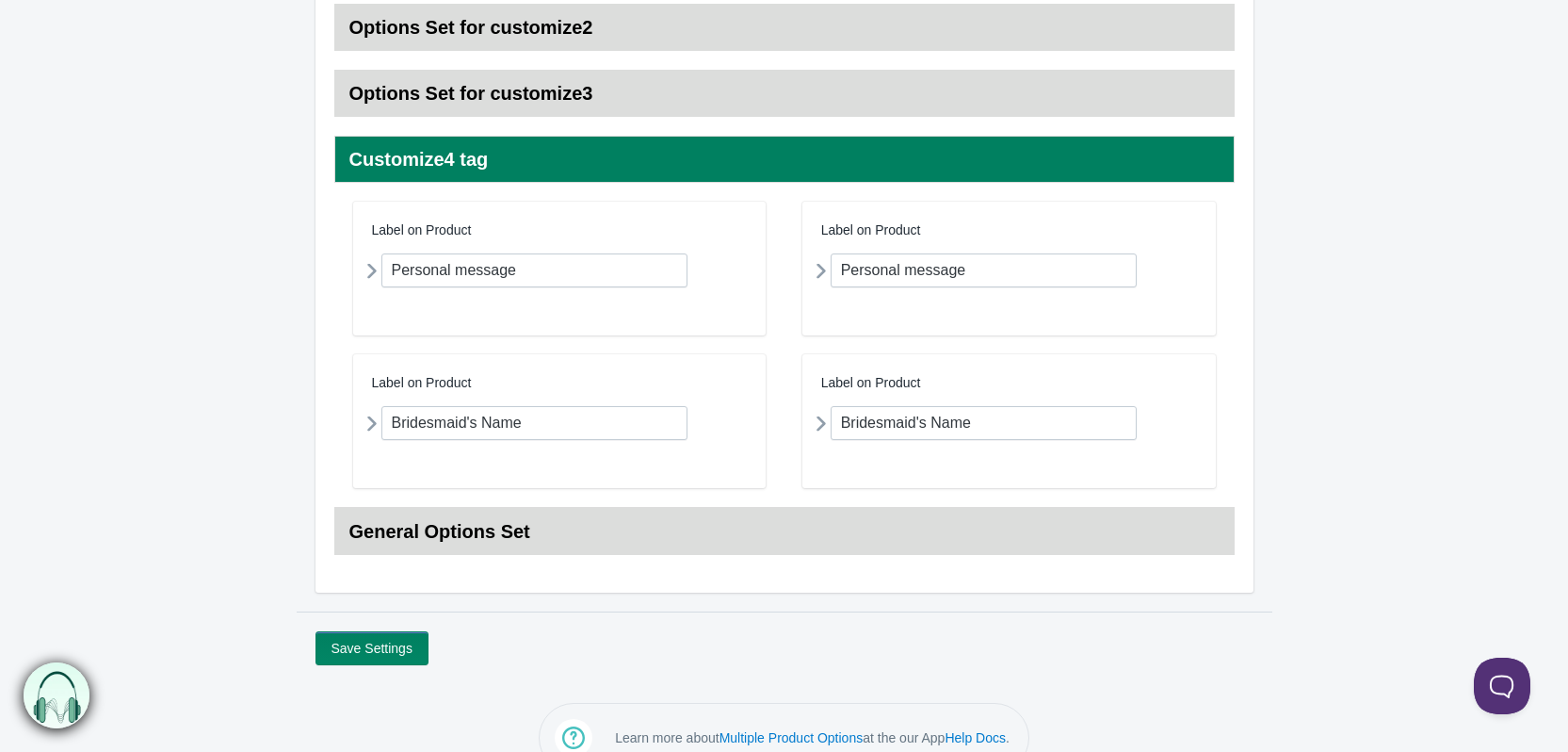
click at [655, 532] on h3 "General Options Set" at bounding box center [784, 531] width 900 height 47
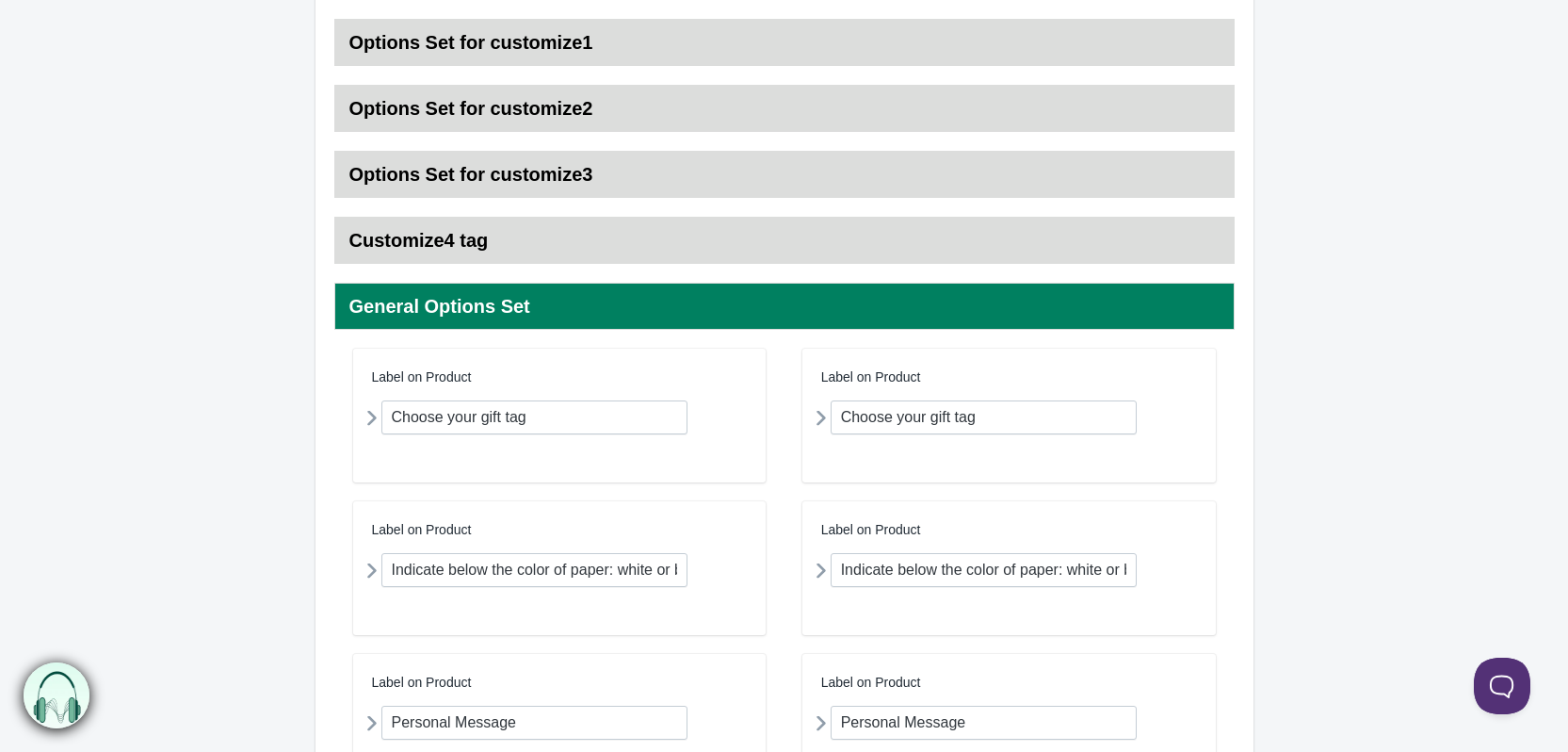
click at [668, 318] on h3 "General Options Set" at bounding box center [784, 305] width 900 height 47
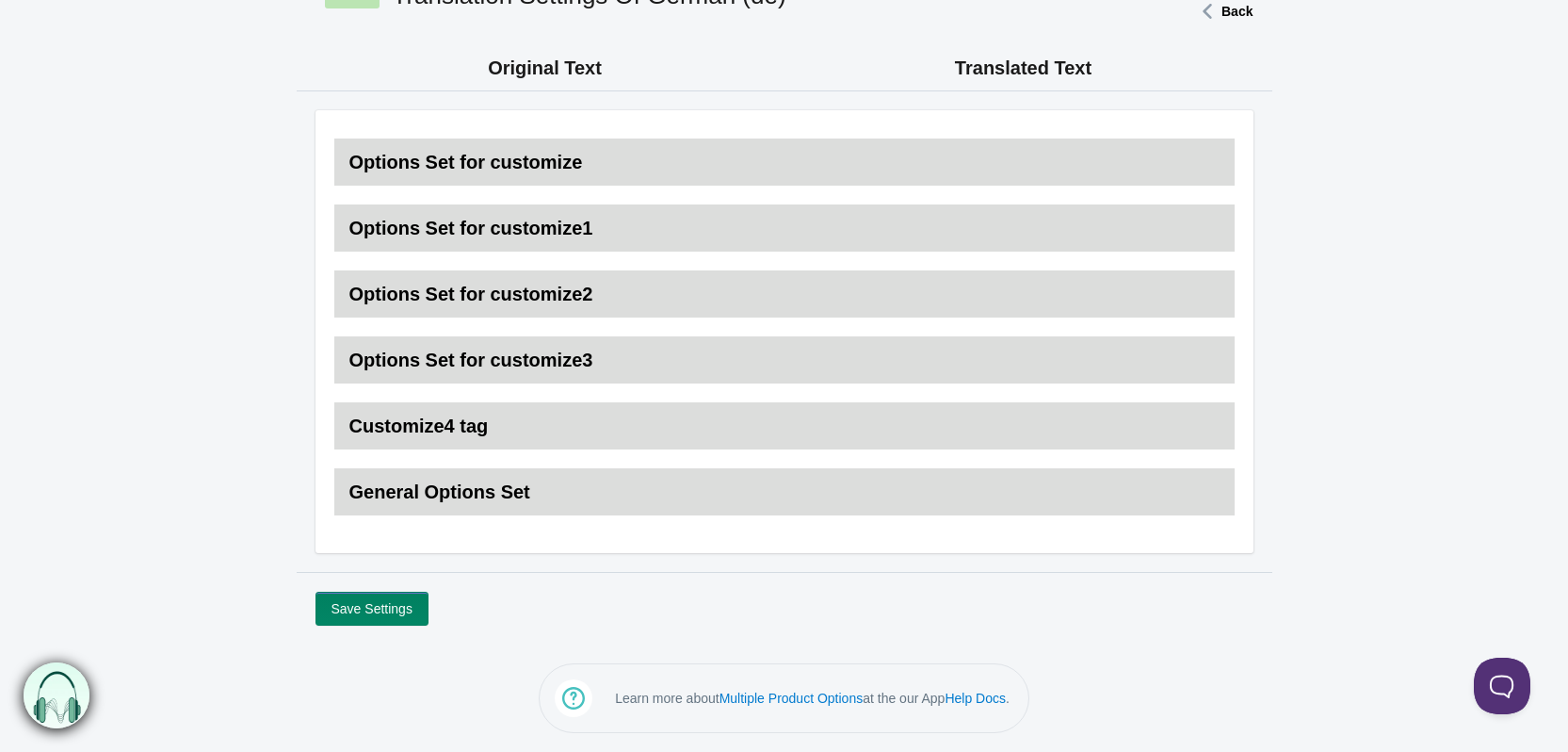
click at [436, 430] on h3 "Customize4 tag" at bounding box center [784, 425] width 900 height 47
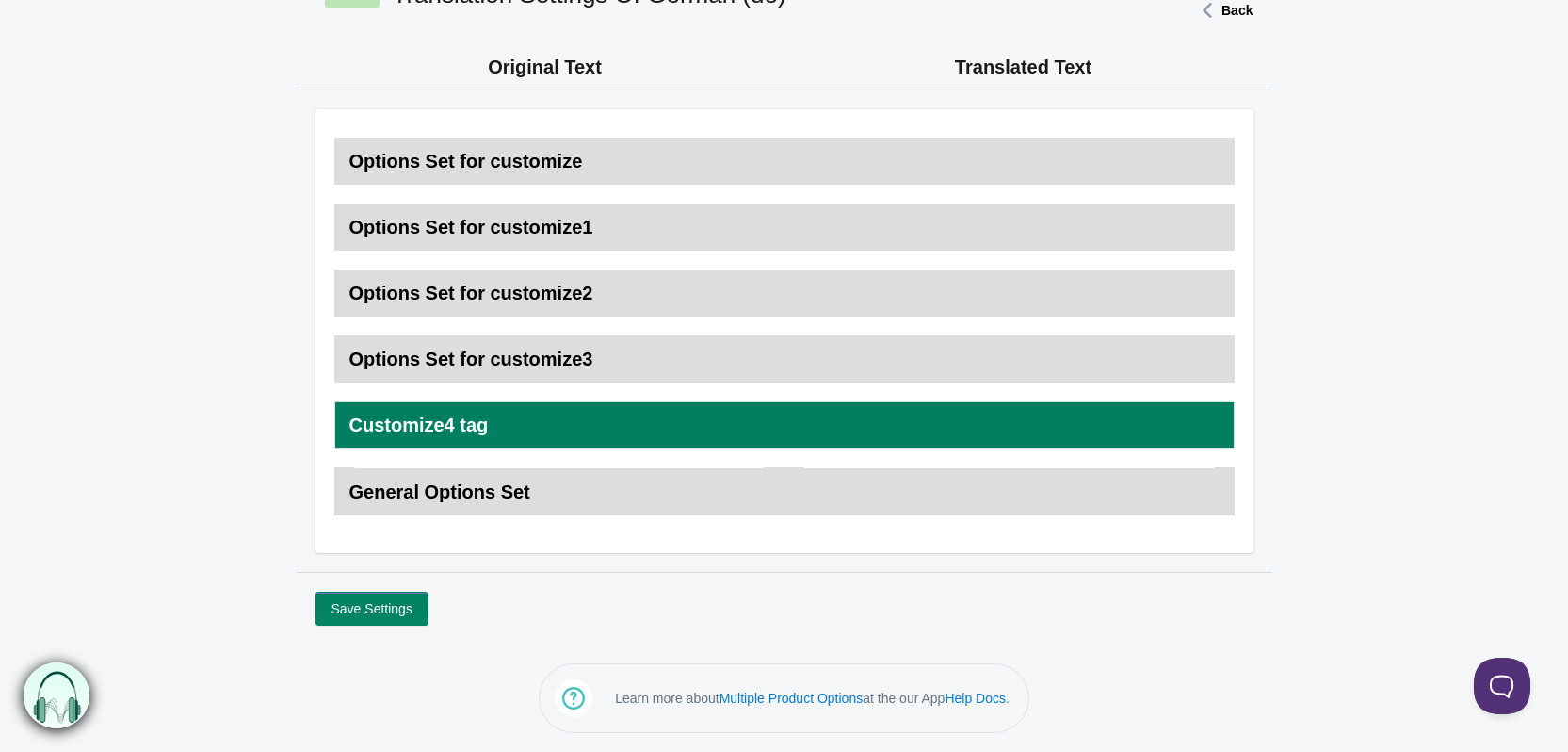
scroll to position [296, 0]
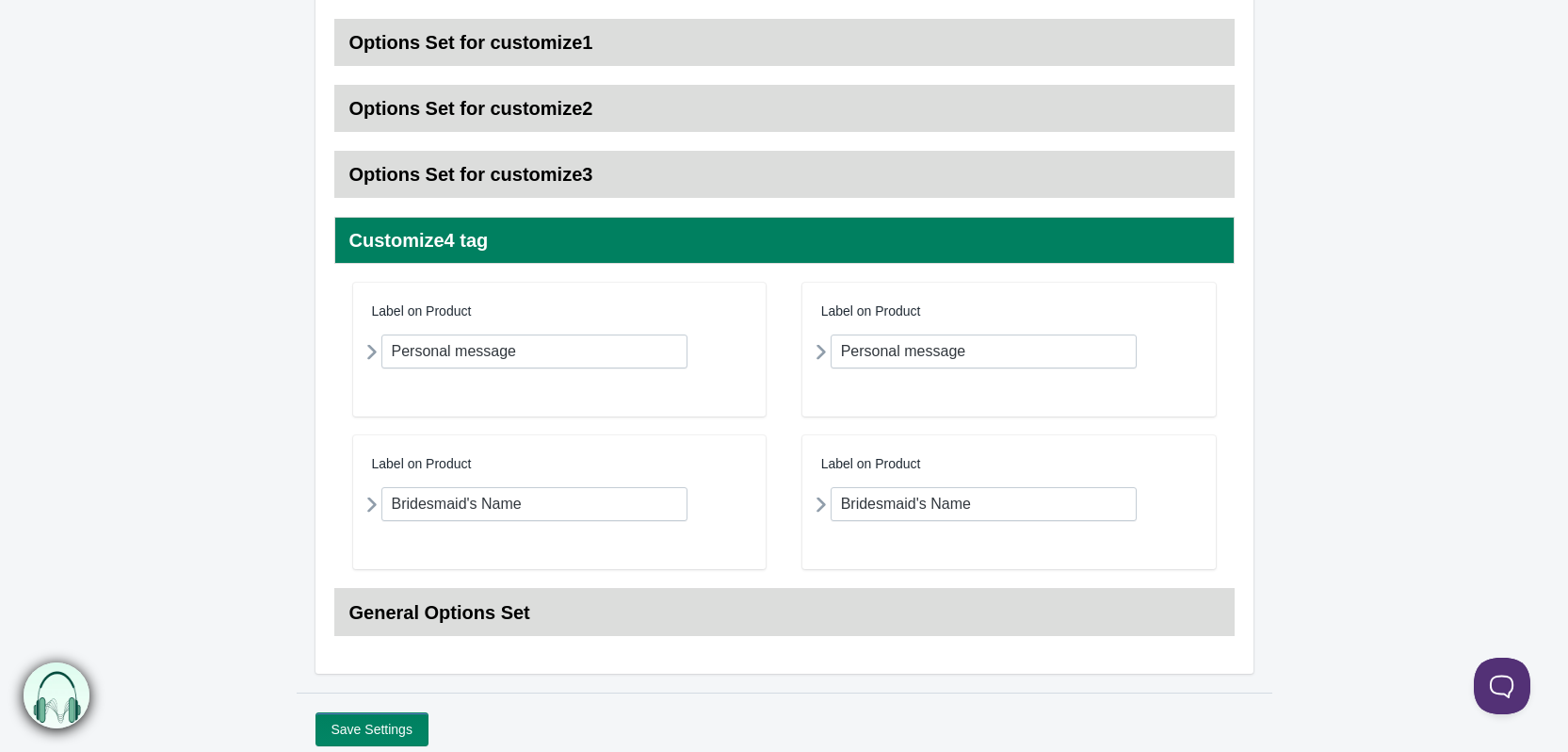
click at [598, 229] on h3 "Customize4 tag" at bounding box center [784, 239] width 900 height 47
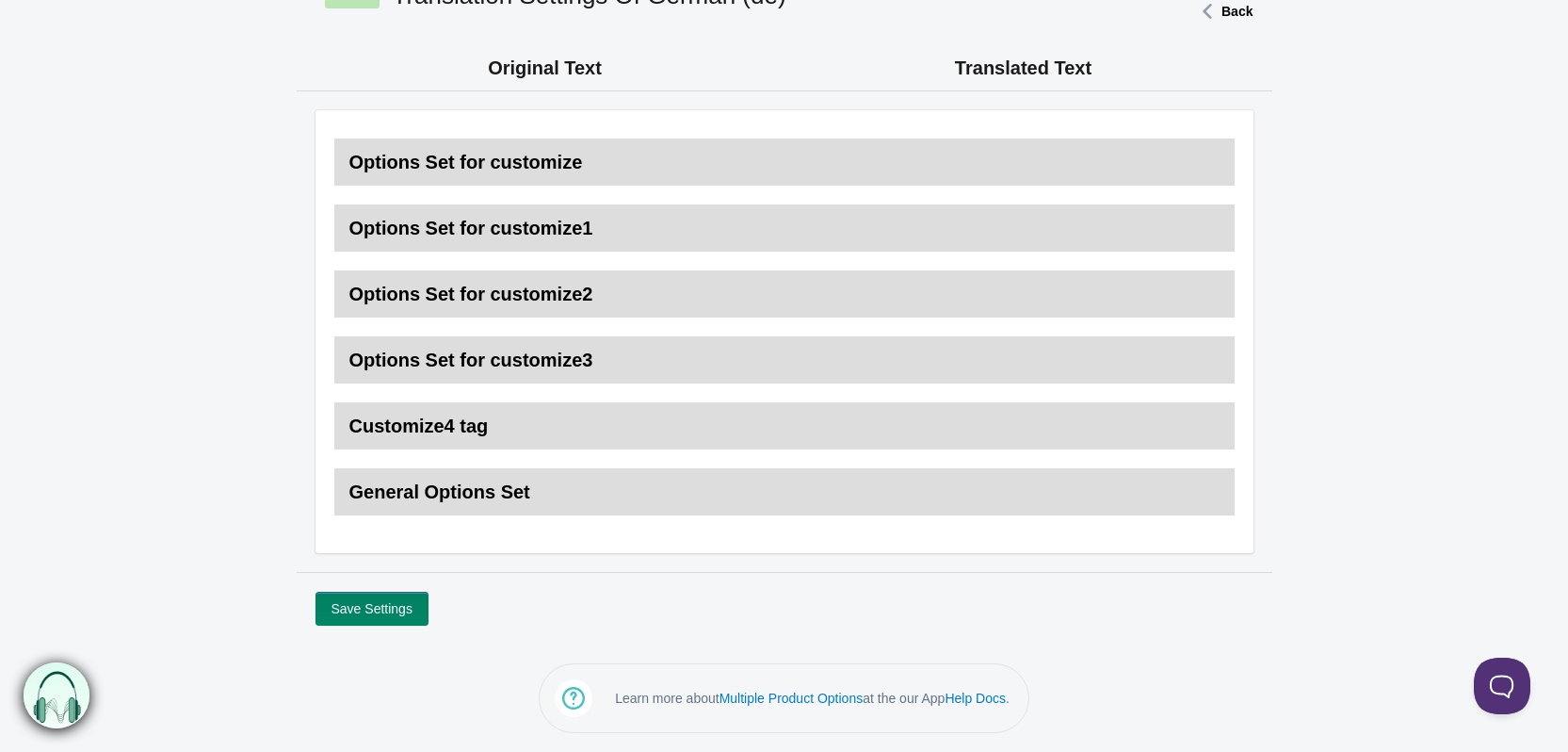
click at [626, 356] on h3 "Options Set for customize3" at bounding box center [784, 359] width 900 height 47
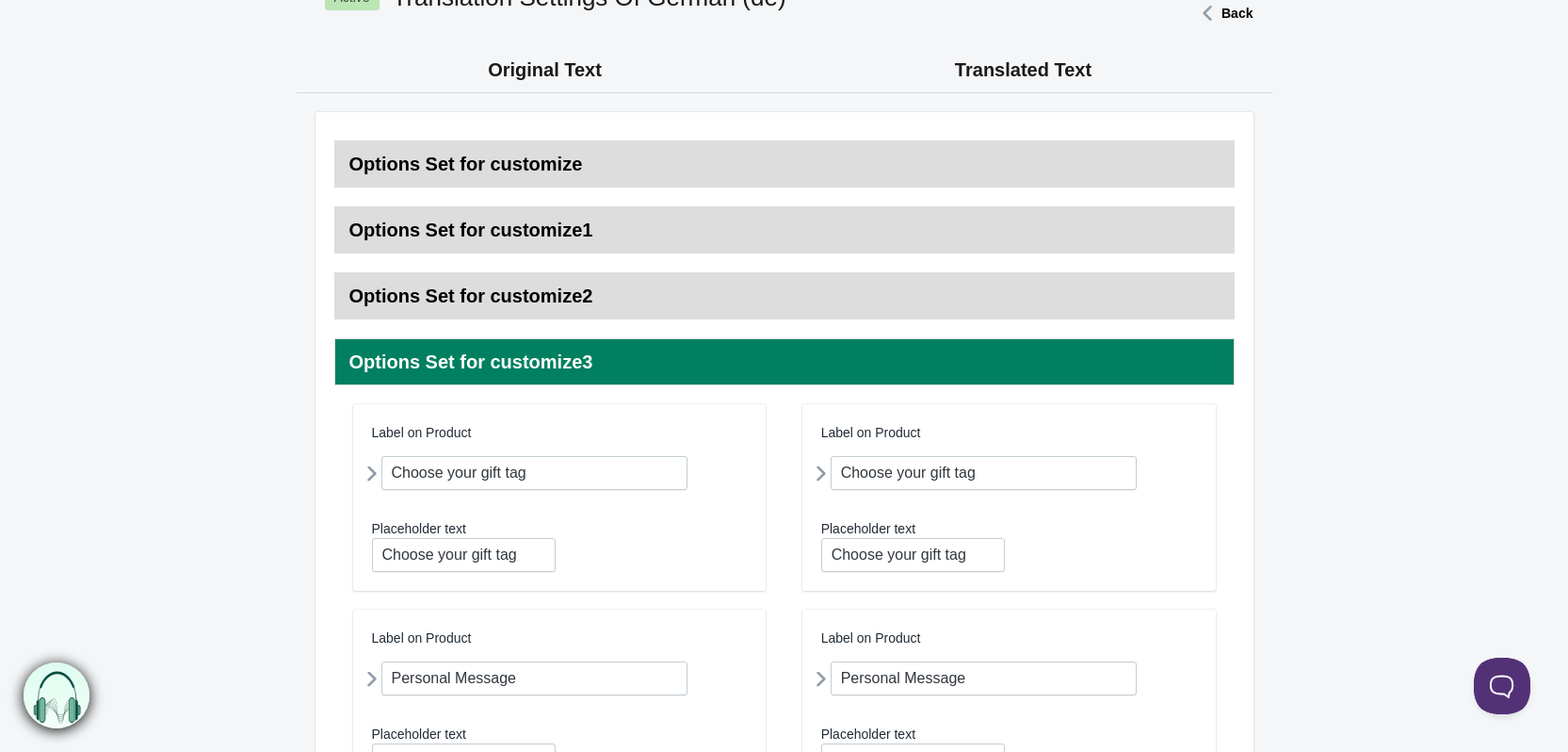
scroll to position [108, 0]
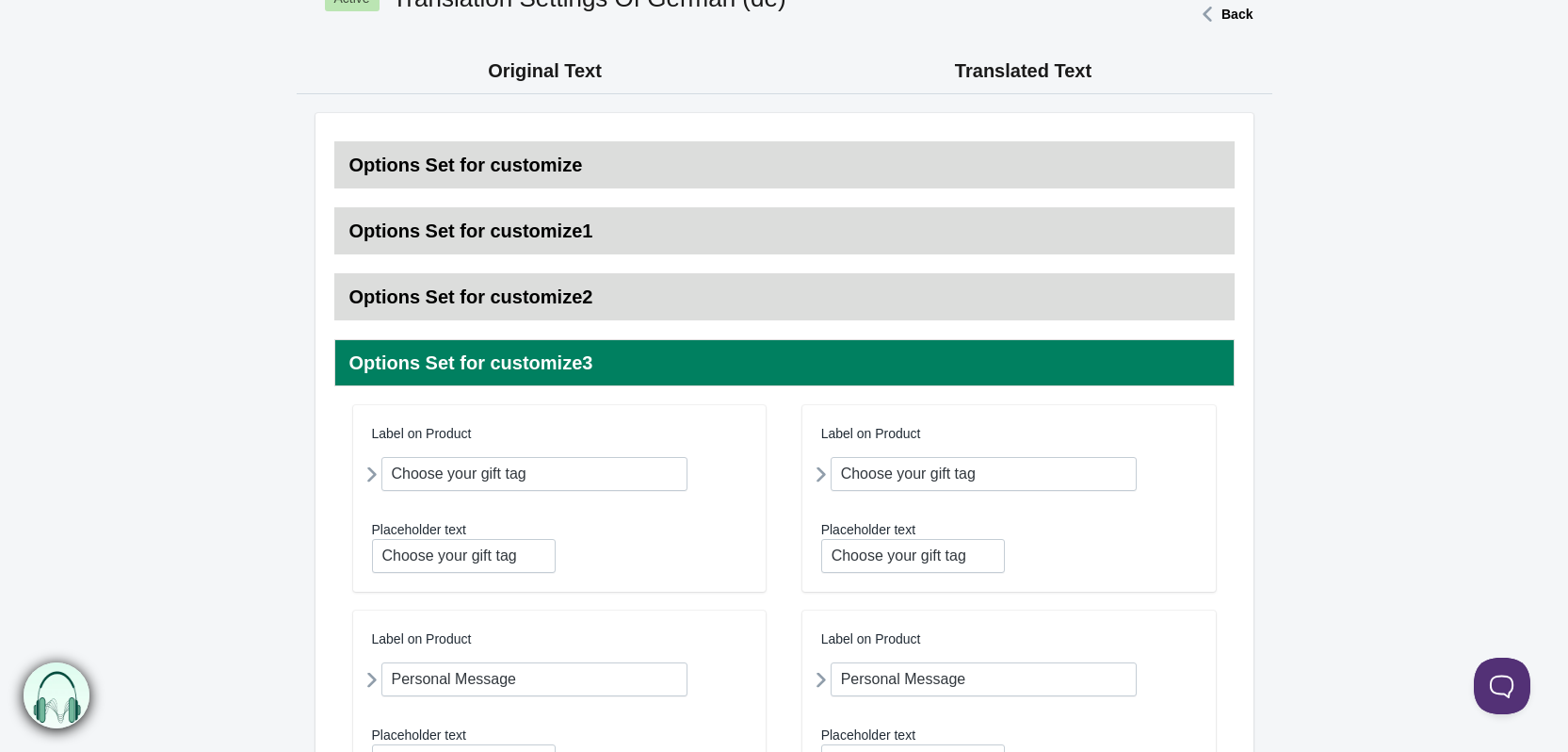
click at [670, 291] on h3 "Options Set for customize2" at bounding box center [784, 296] width 900 height 47
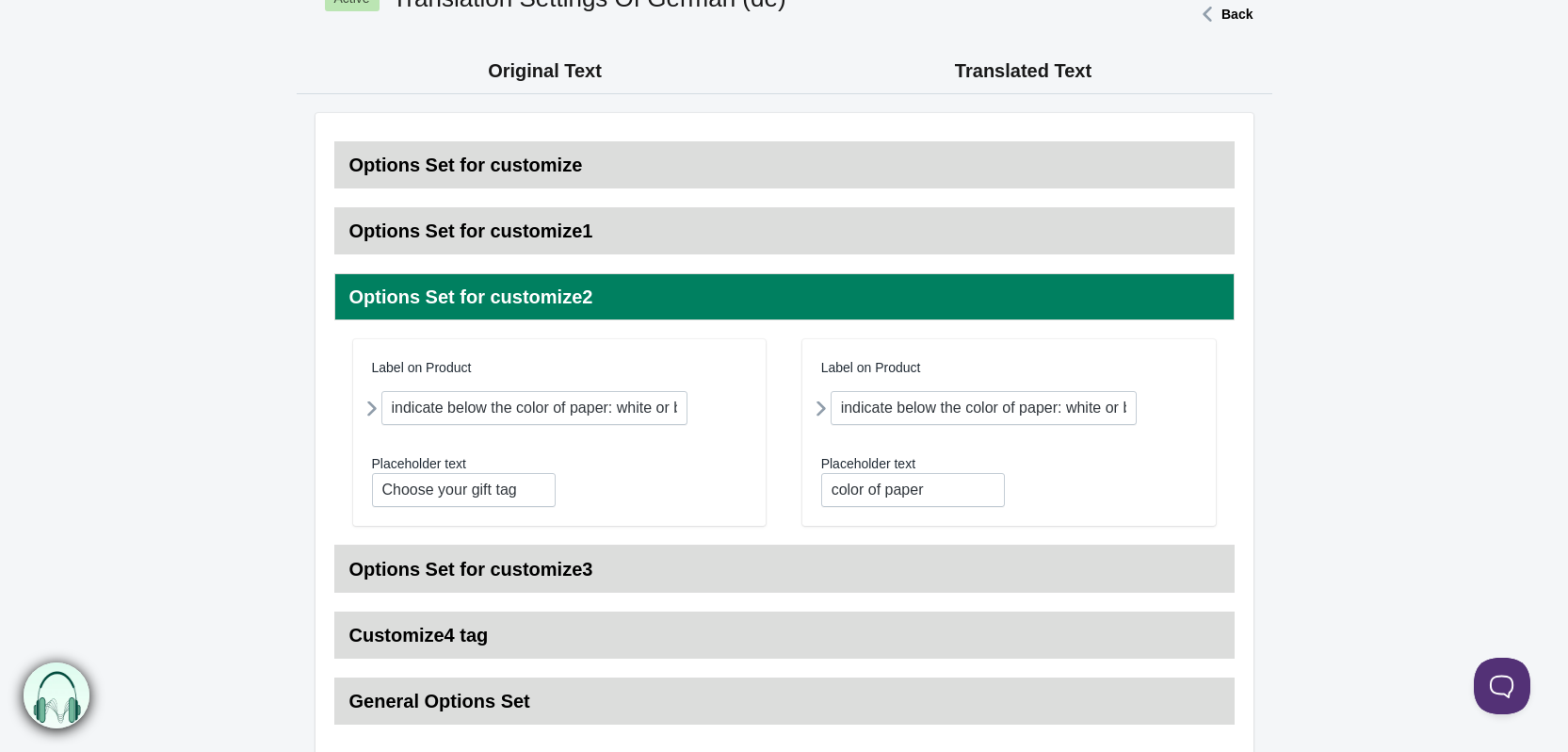
click at [745, 236] on h3 "Options Set for customize1" at bounding box center [784, 230] width 900 height 47
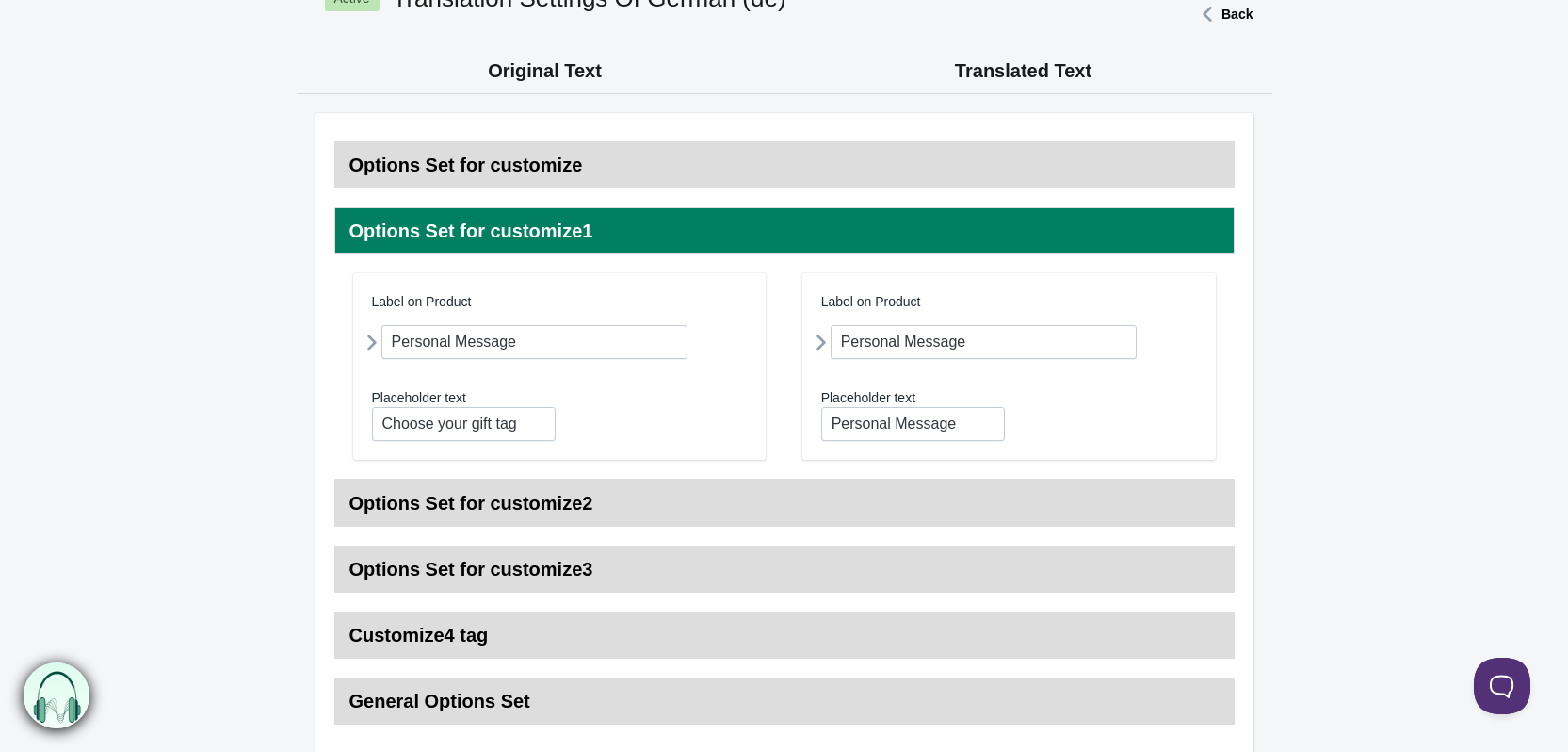
click at [654, 159] on h3 "Options Set for customize" at bounding box center [784, 165] width 900 height 47
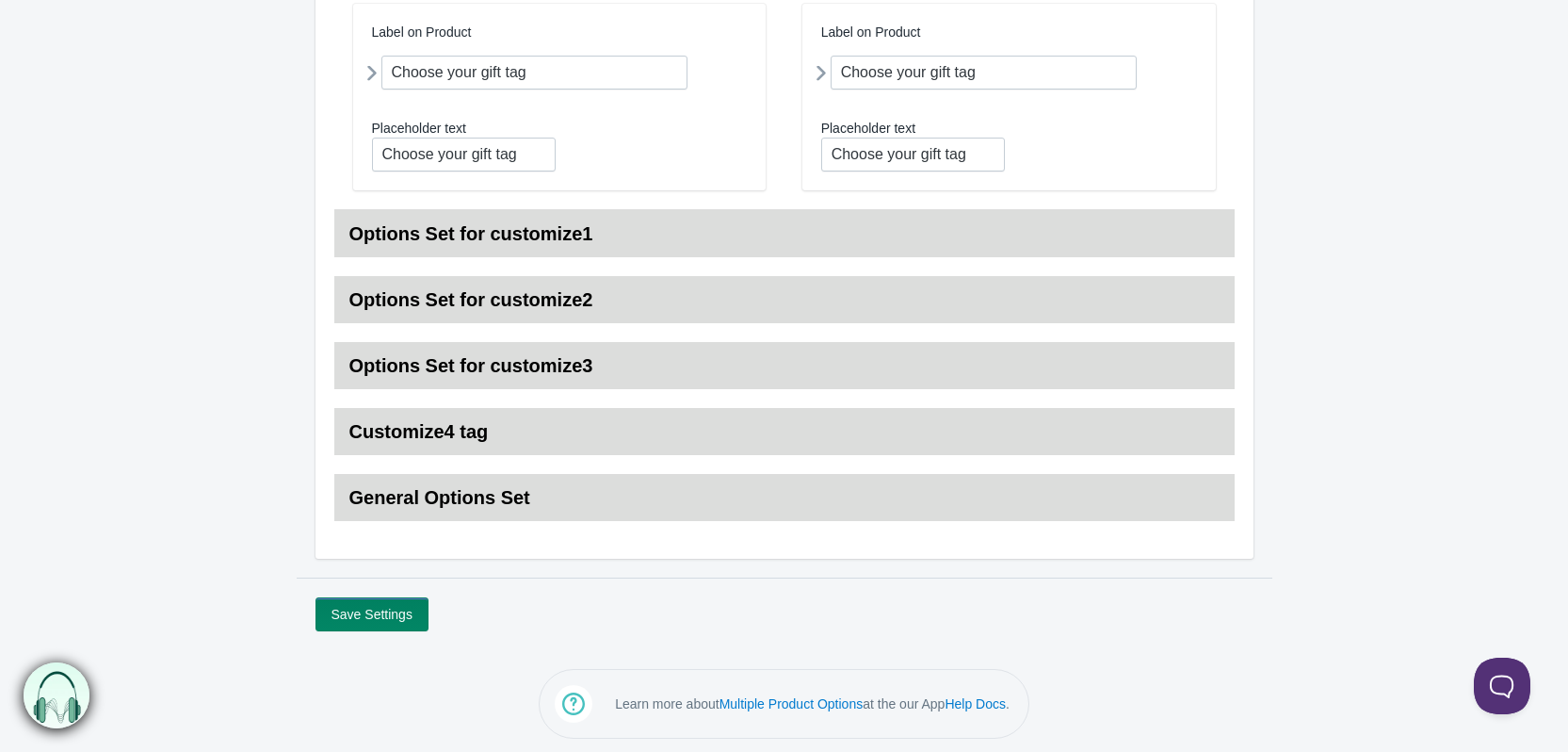
scroll to position [316, 0]
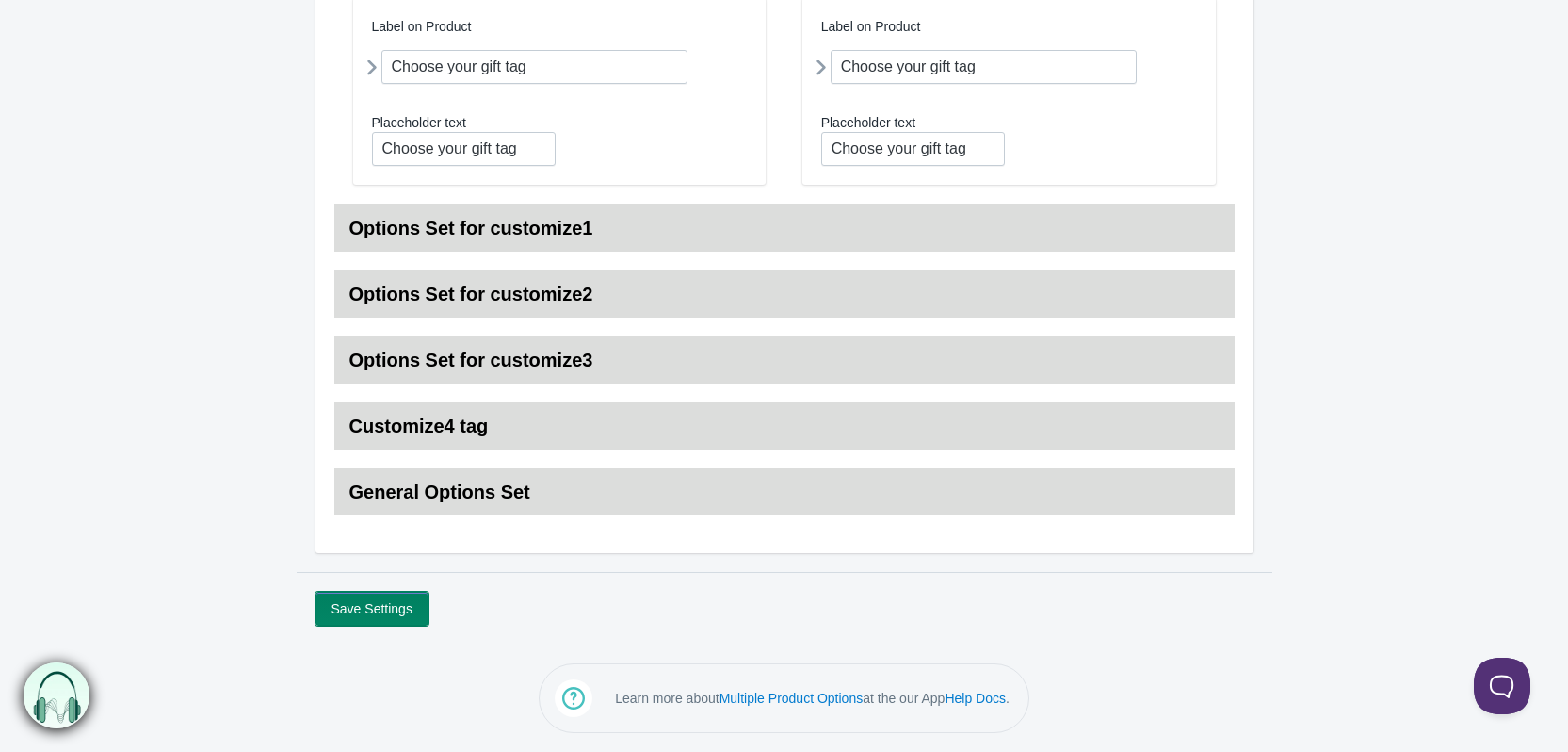
click at [376, 613] on button "Save Settings" at bounding box center [371, 608] width 113 height 34
click at [365, 615] on button "Save Settings" at bounding box center [371, 608] width 113 height 34
click at [373, 603] on button "Save Settings" at bounding box center [371, 608] width 113 height 34
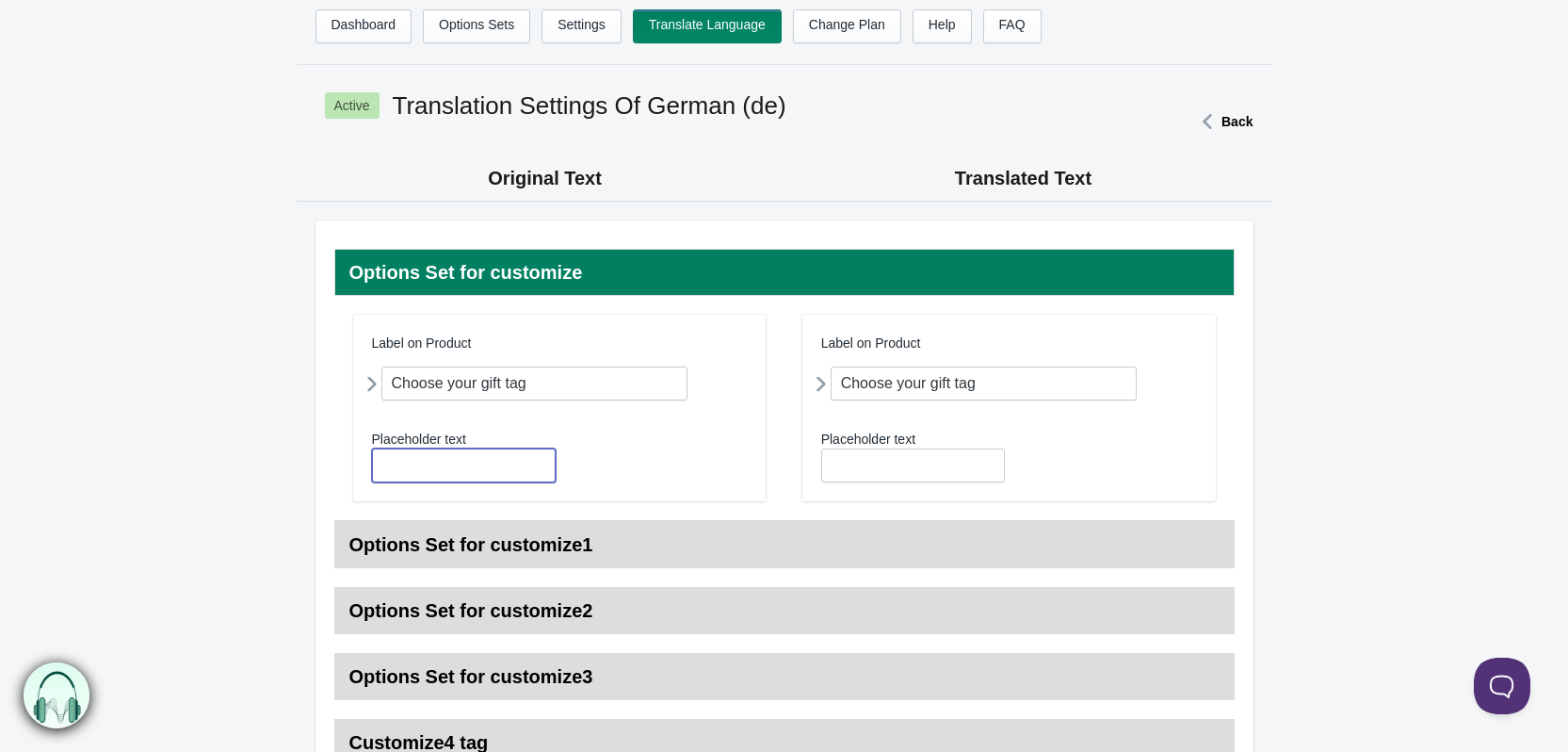
click at [400, 470] on input "text" at bounding box center [464, 466] width 183 height 34
type input "Choose your gift tag"
click at [858, 472] on input "text" at bounding box center [913, 466] width 183 height 34
type input "Choose your gift tag"
click at [778, 551] on h3 "Options Set for customize1" at bounding box center [784, 544] width 900 height 47
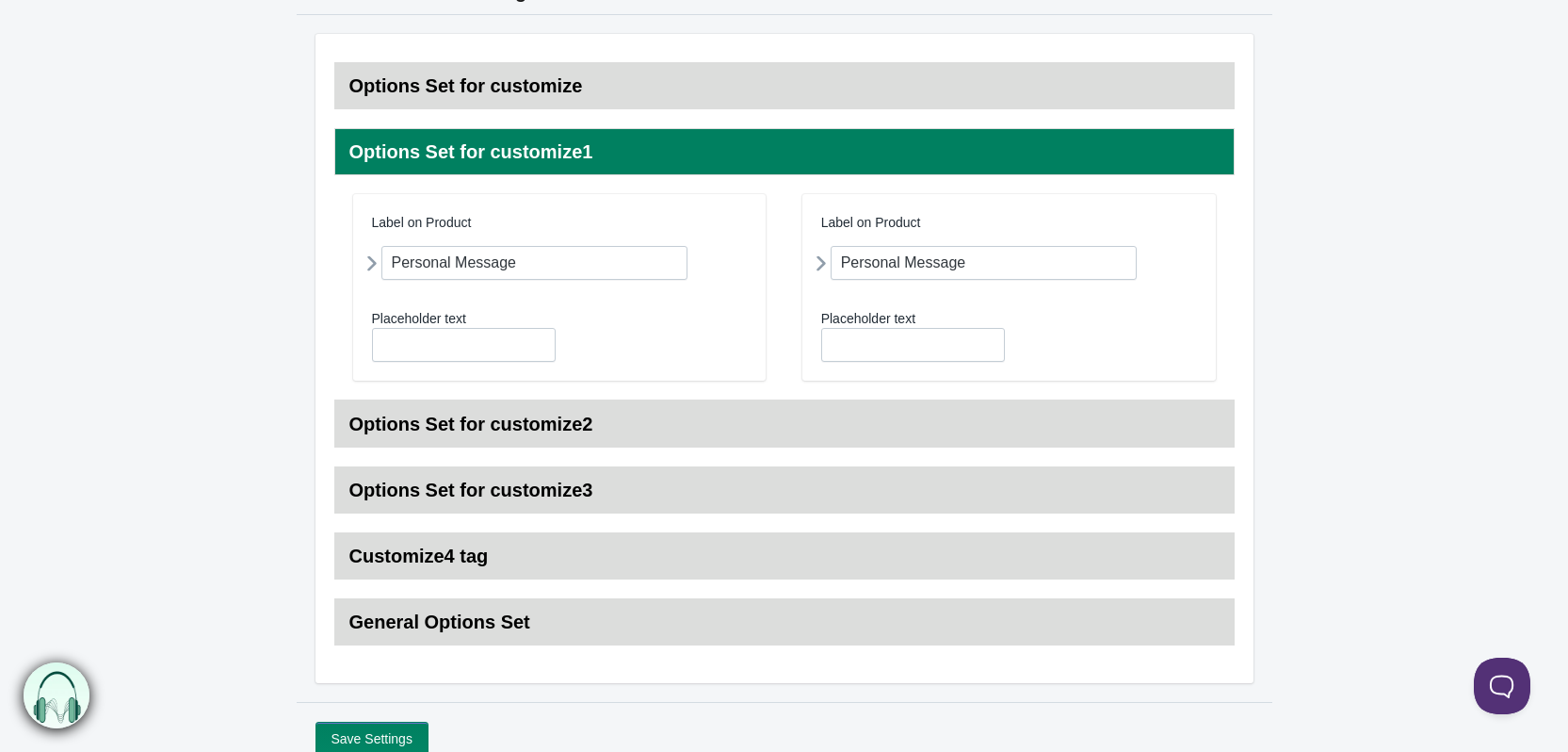
scroll to position [188, 0]
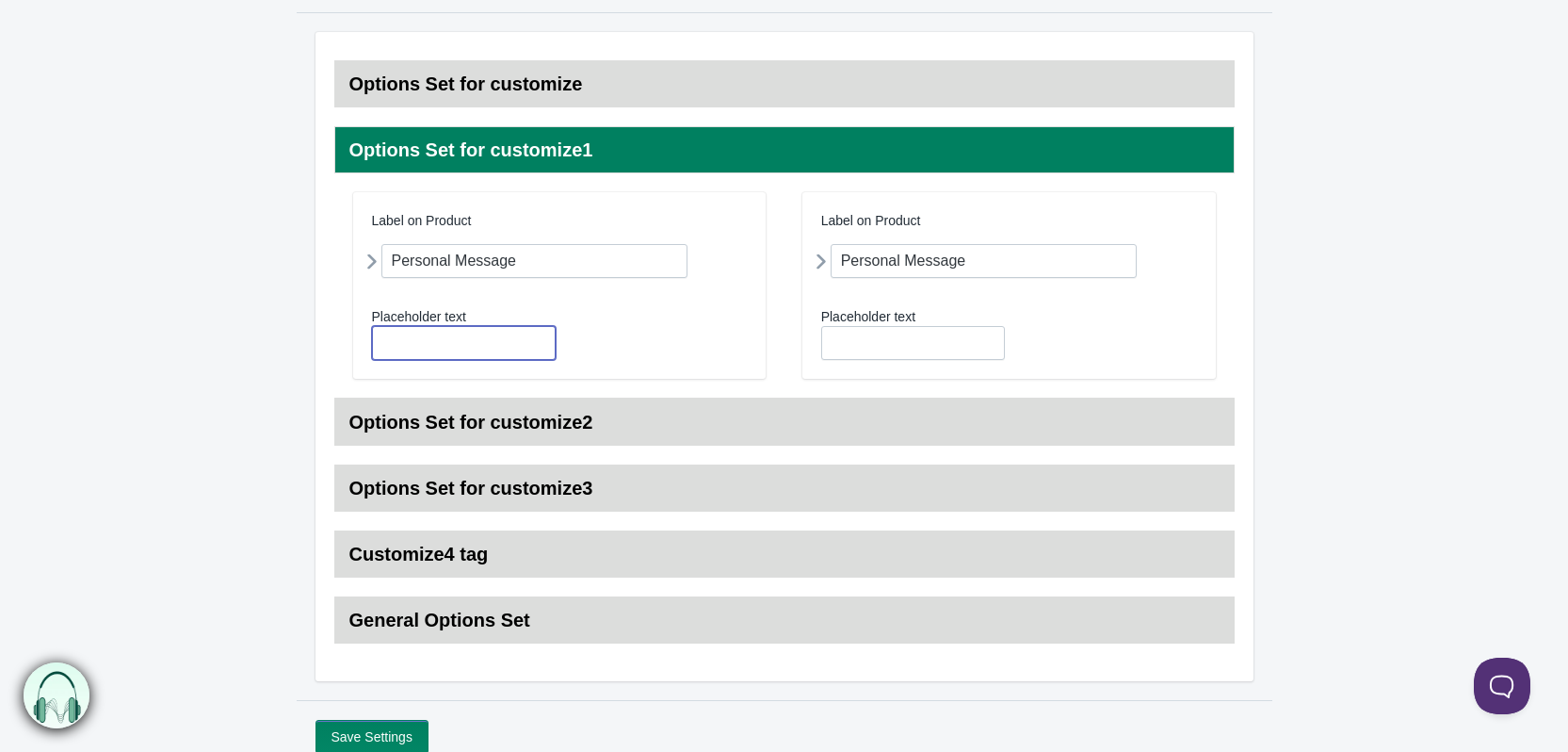
click at [412, 350] on input "text" at bounding box center [464, 343] width 183 height 34
type input "Choose your gift tag"
click at [593, 148] on h3 "Options Set for customize1" at bounding box center [784, 150] width 900 height 47
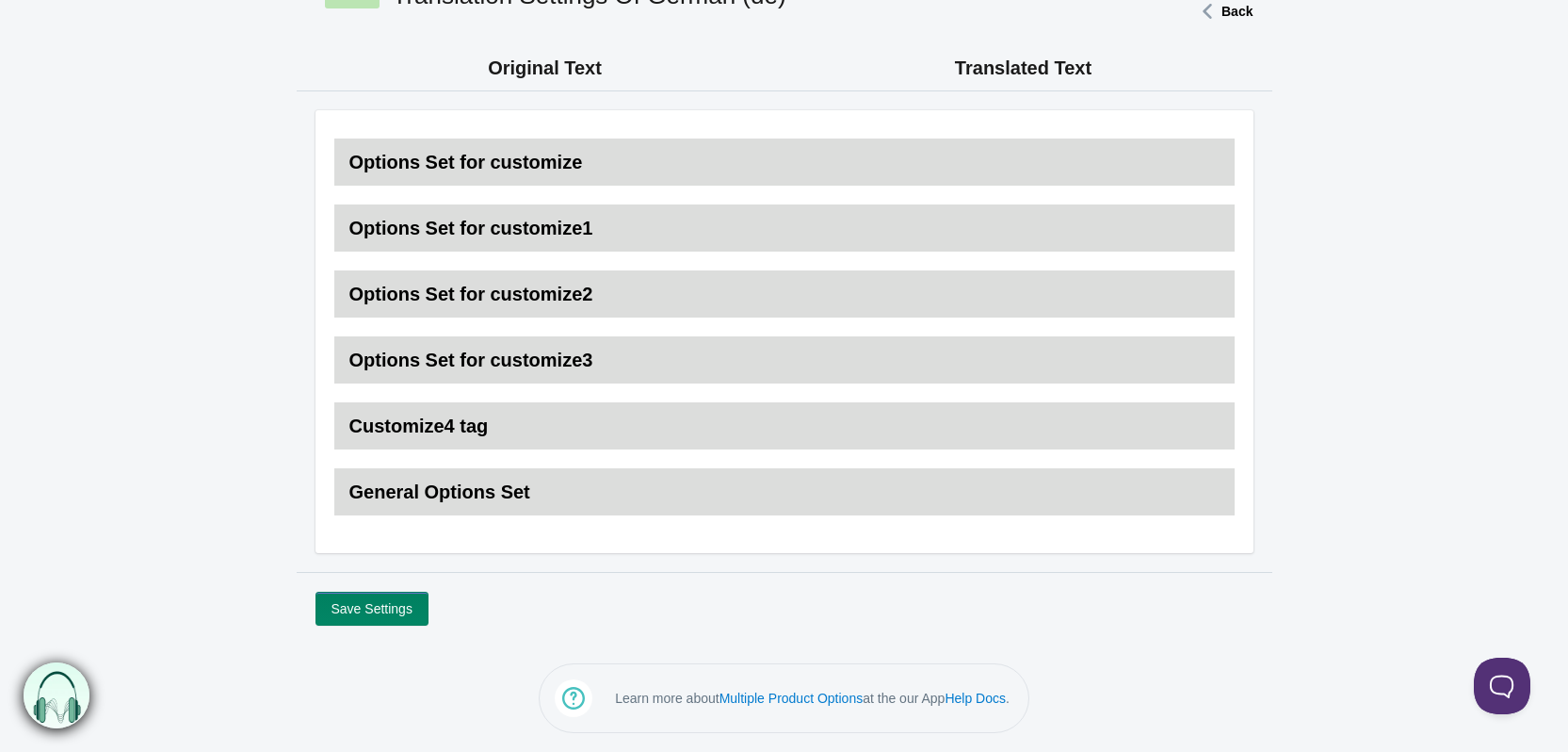
click at [686, 145] on h3 "Options Set for customize" at bounding box center [784, 162] width 900 height 47
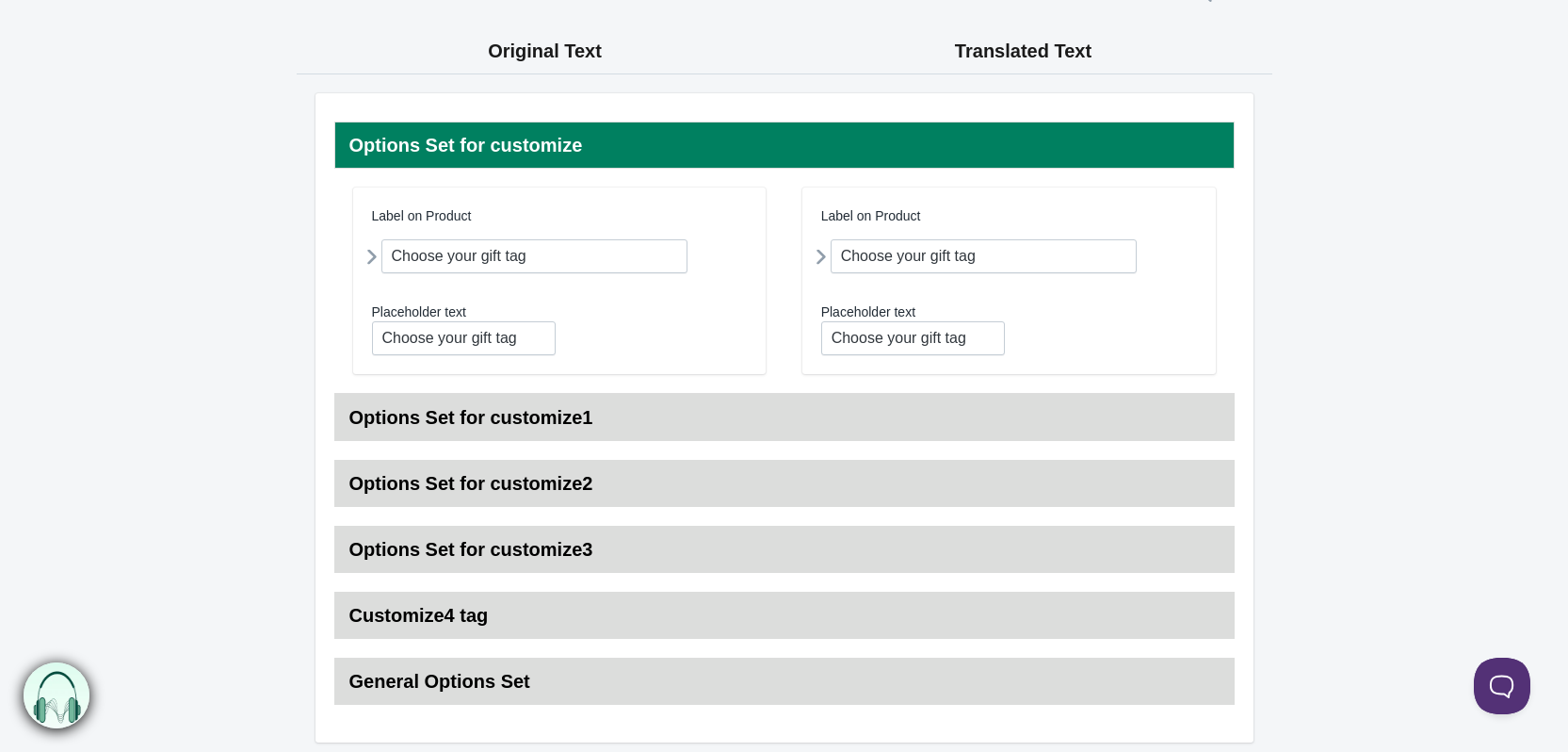
scroll to position [94, 0]
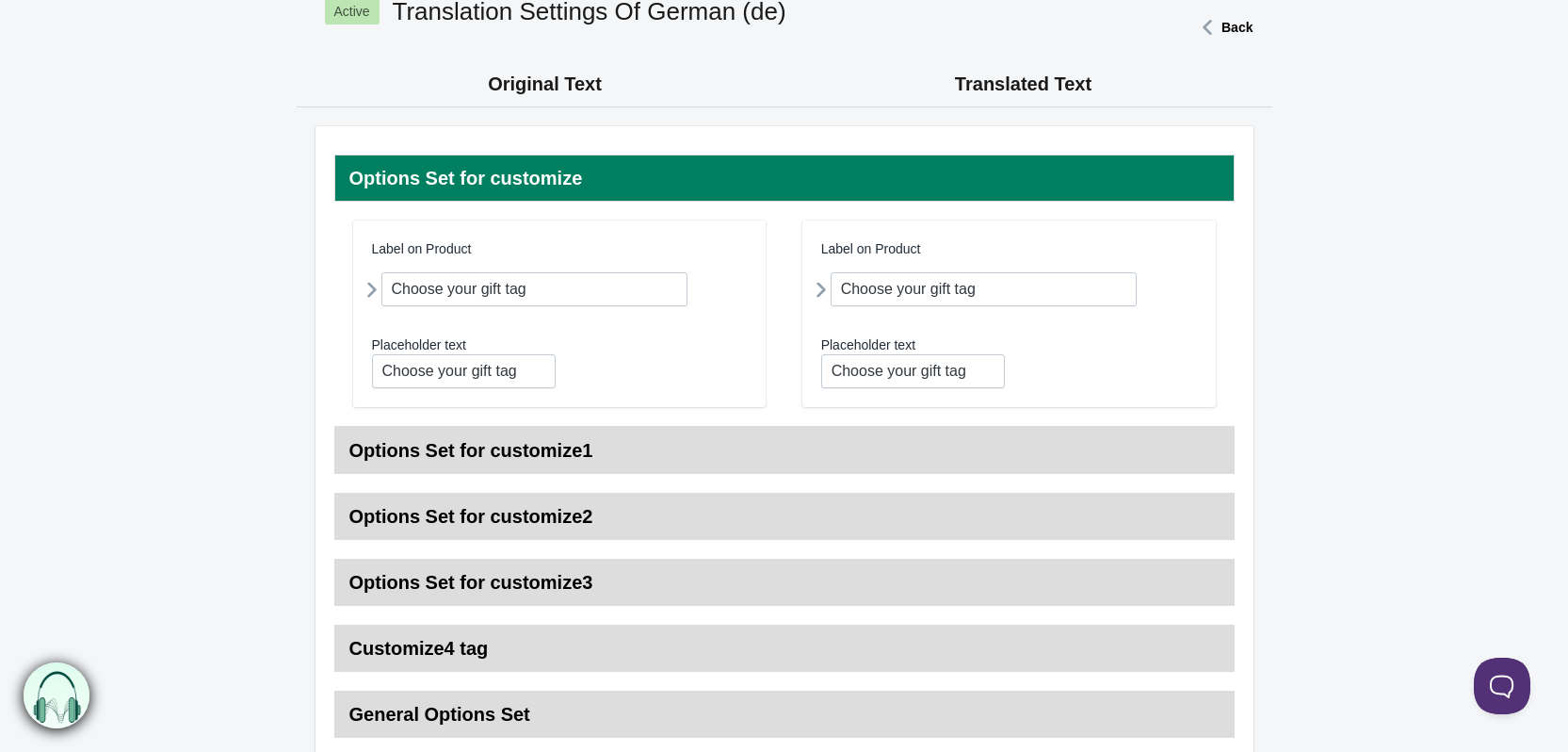
click at [927, 463] on h3 "Options Set for customize1" at bounding box center [784, 450] width 900 height 47
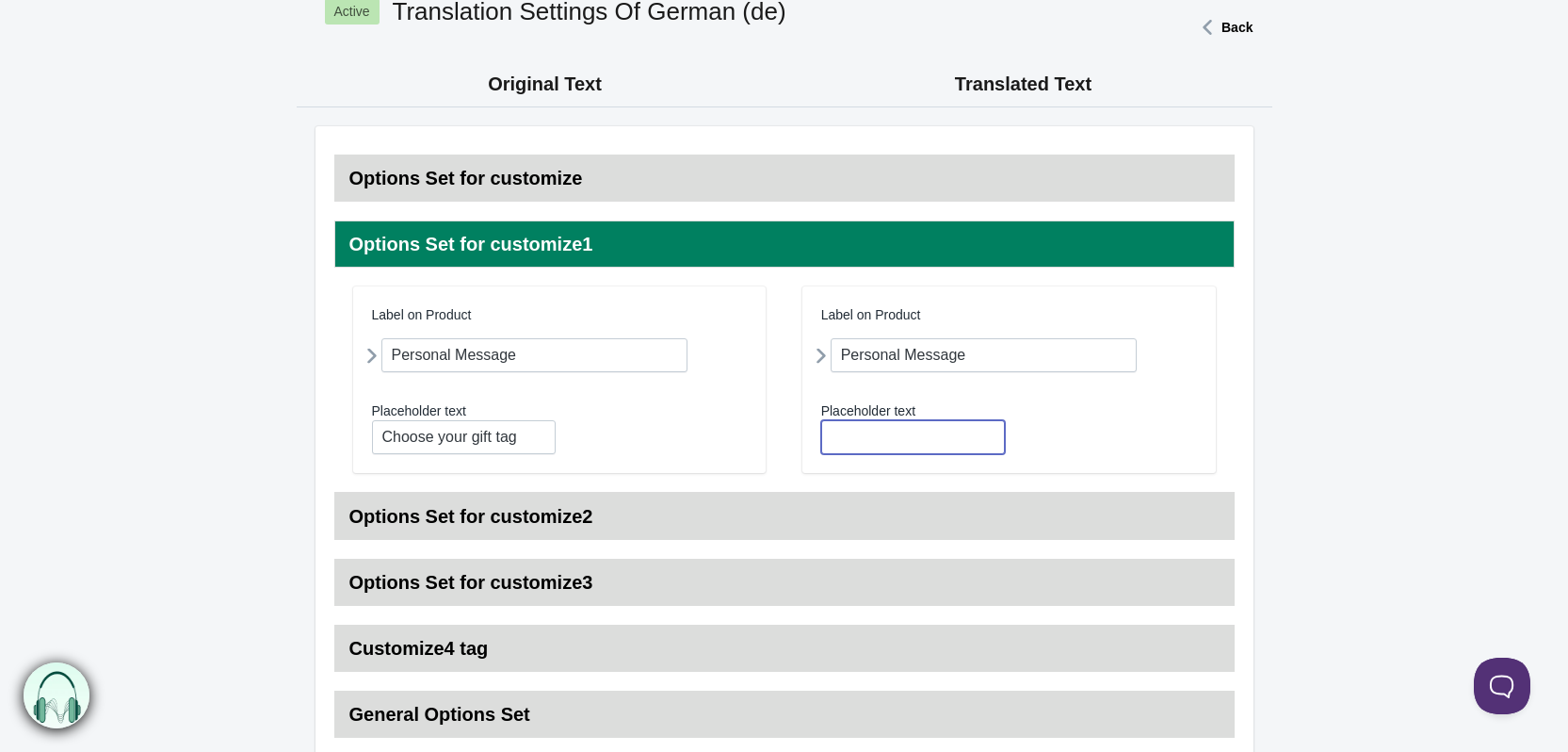
click at [908, 446] on input "text" at bounding box center [913, 437] width 183 height 34
type input "Personal Message"
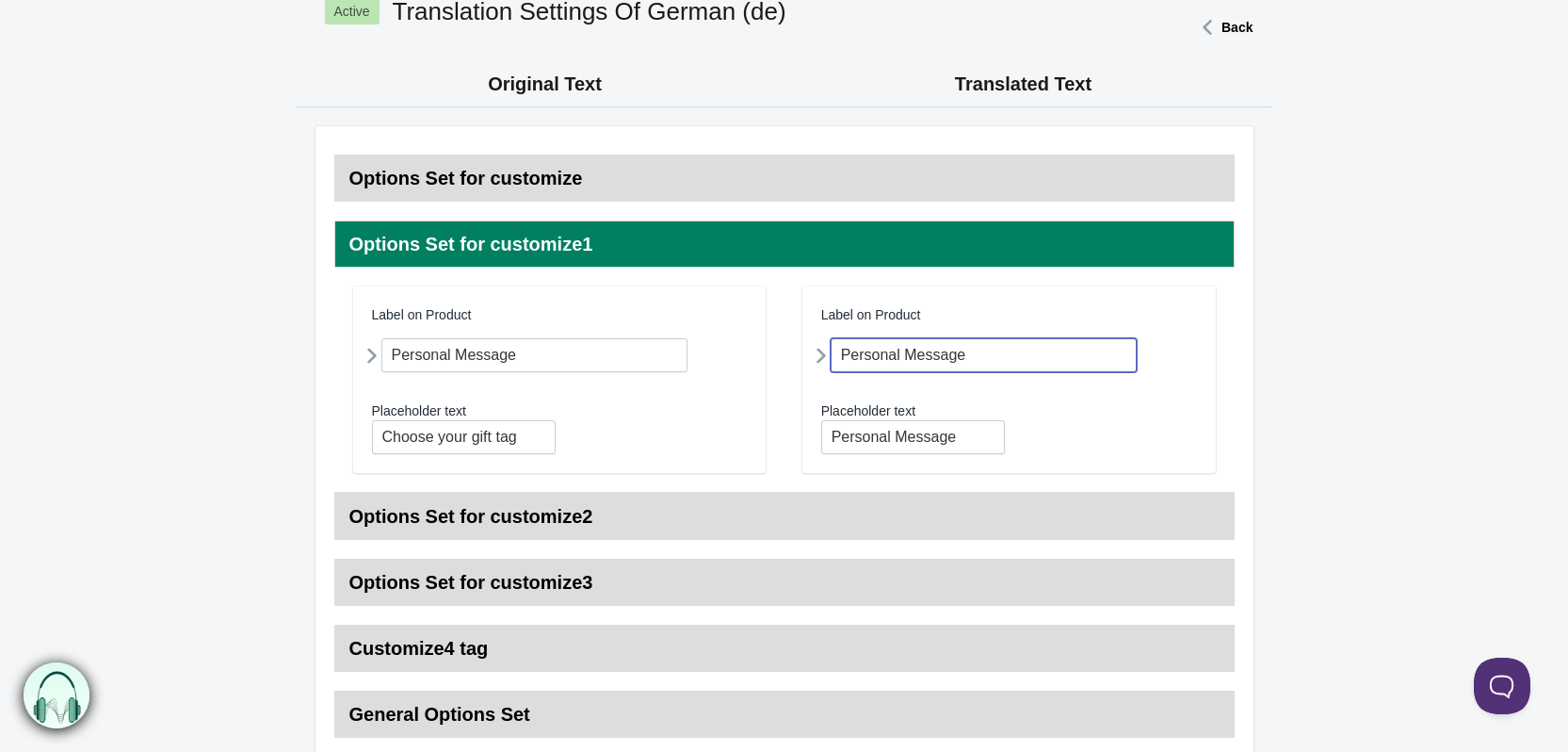
click at [990, 354] on input "Personal Message" at bounding box center [984, 355] width 307 height 34
click at [821, 357] on icon at bounding box center [821, 355] width 0 height 35
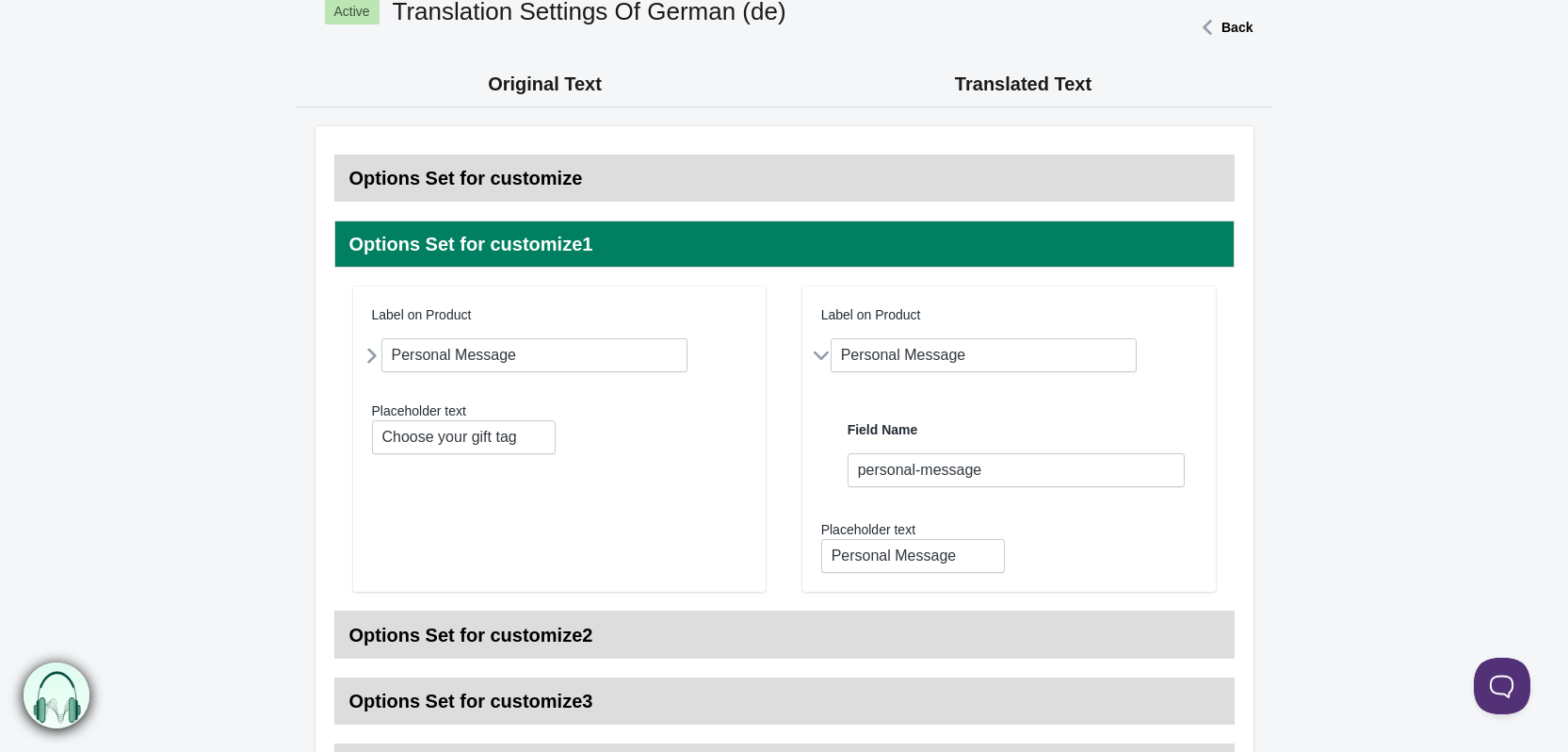
click at [823, 356] on icon at bounding box center [820, 356] width 35 height 0
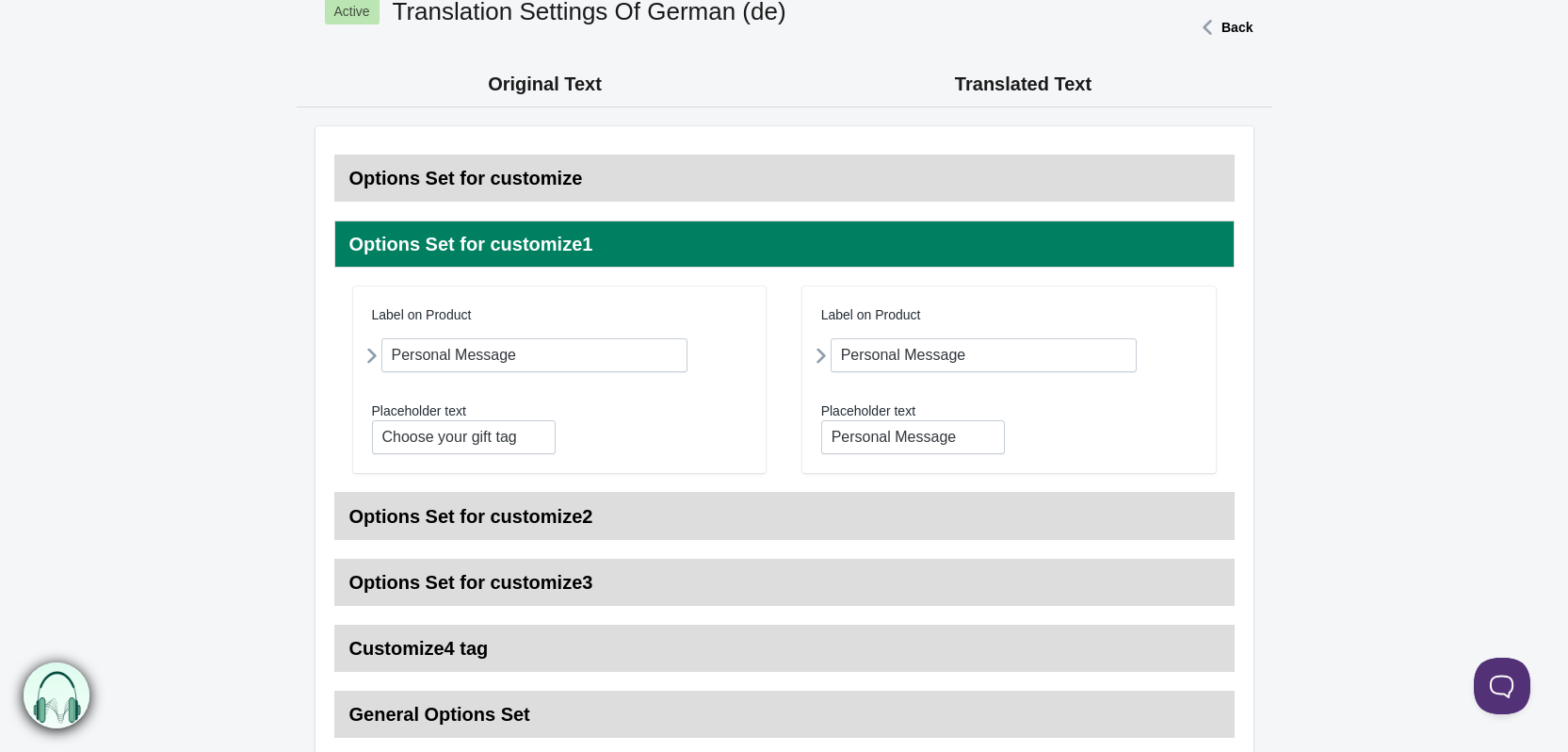
scroll to position [0, 0]
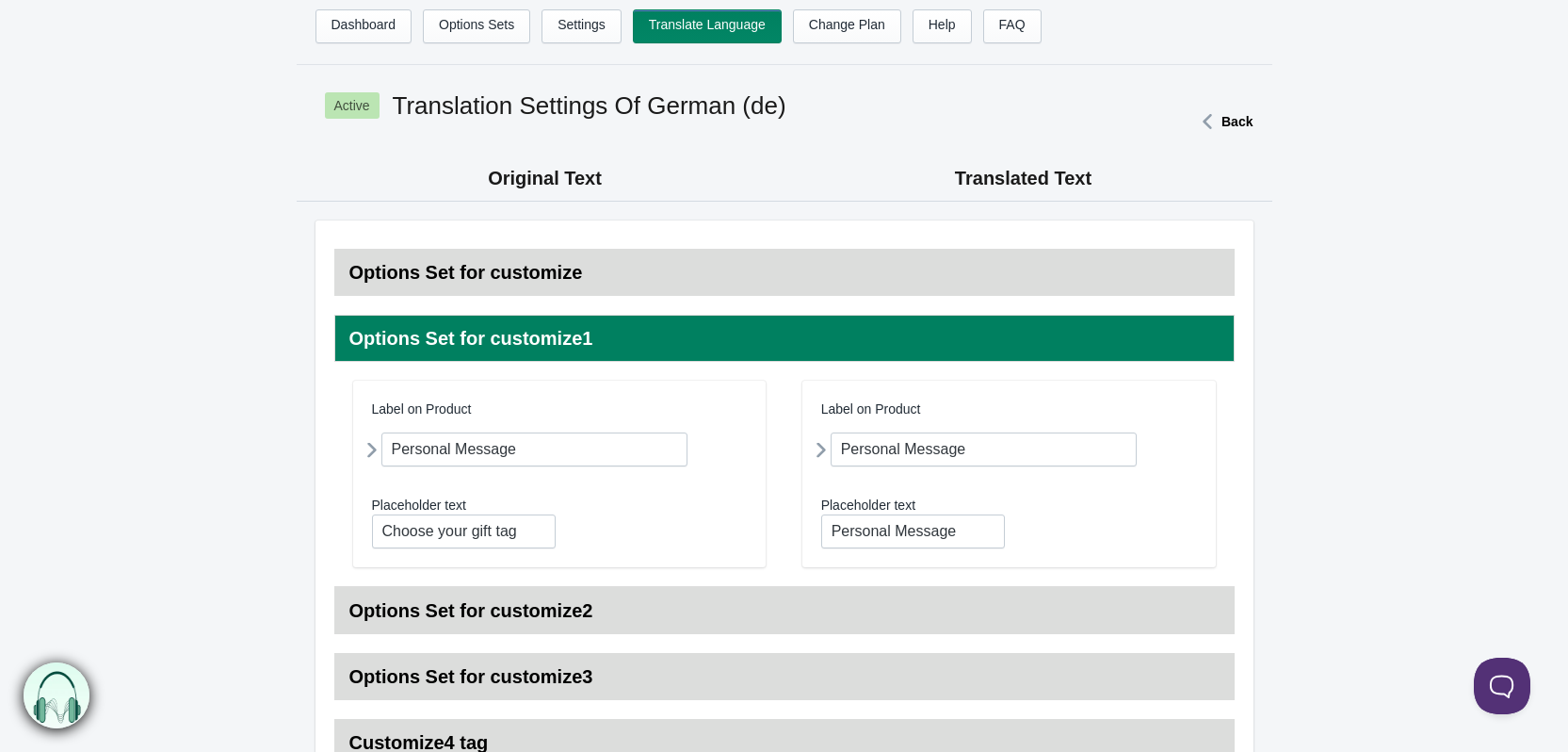
click at [372, 449] on icon at bounding box center [372, 450] width 0 height 35
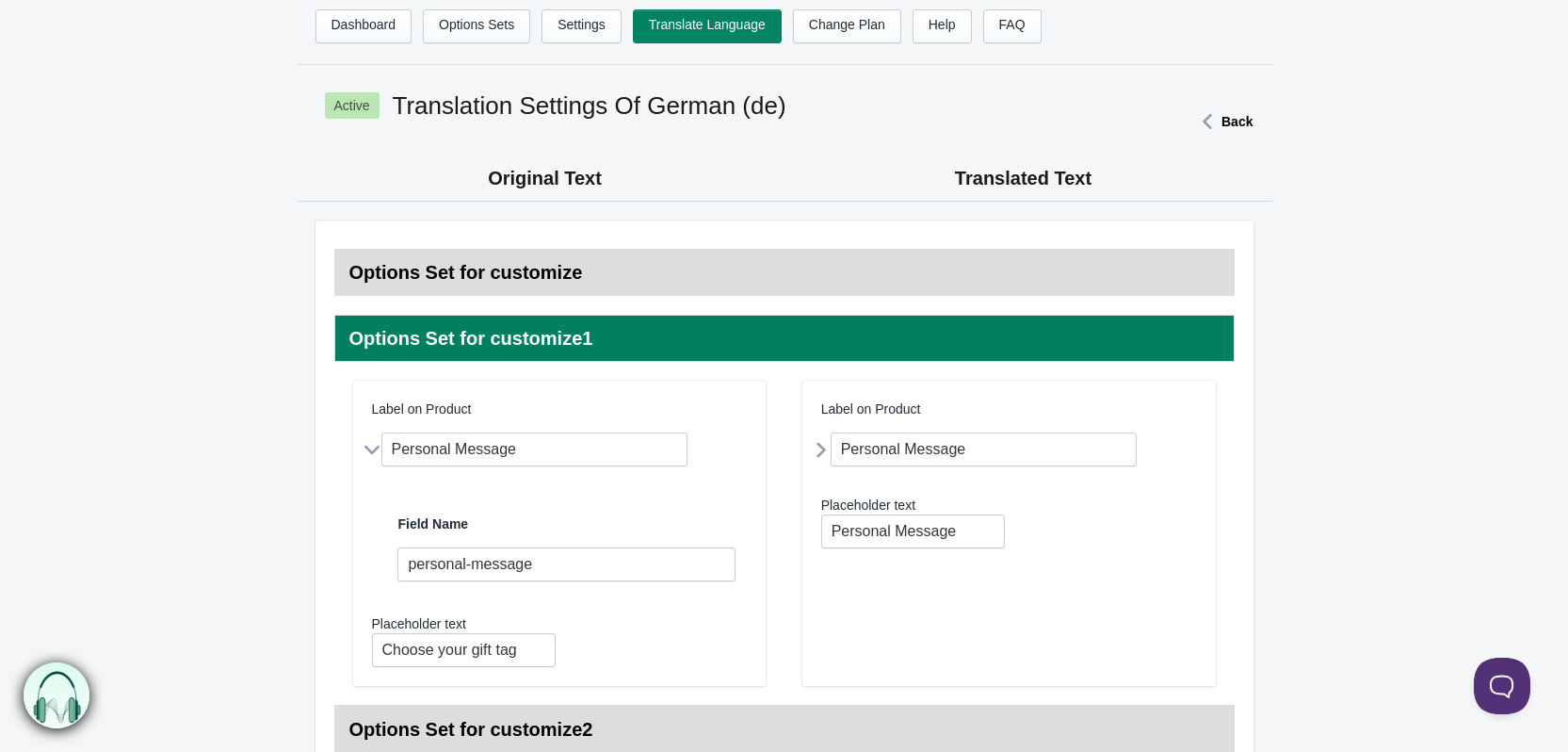
click at [375, 451] on icon at bounding box center [371, 451] width 35 height 0
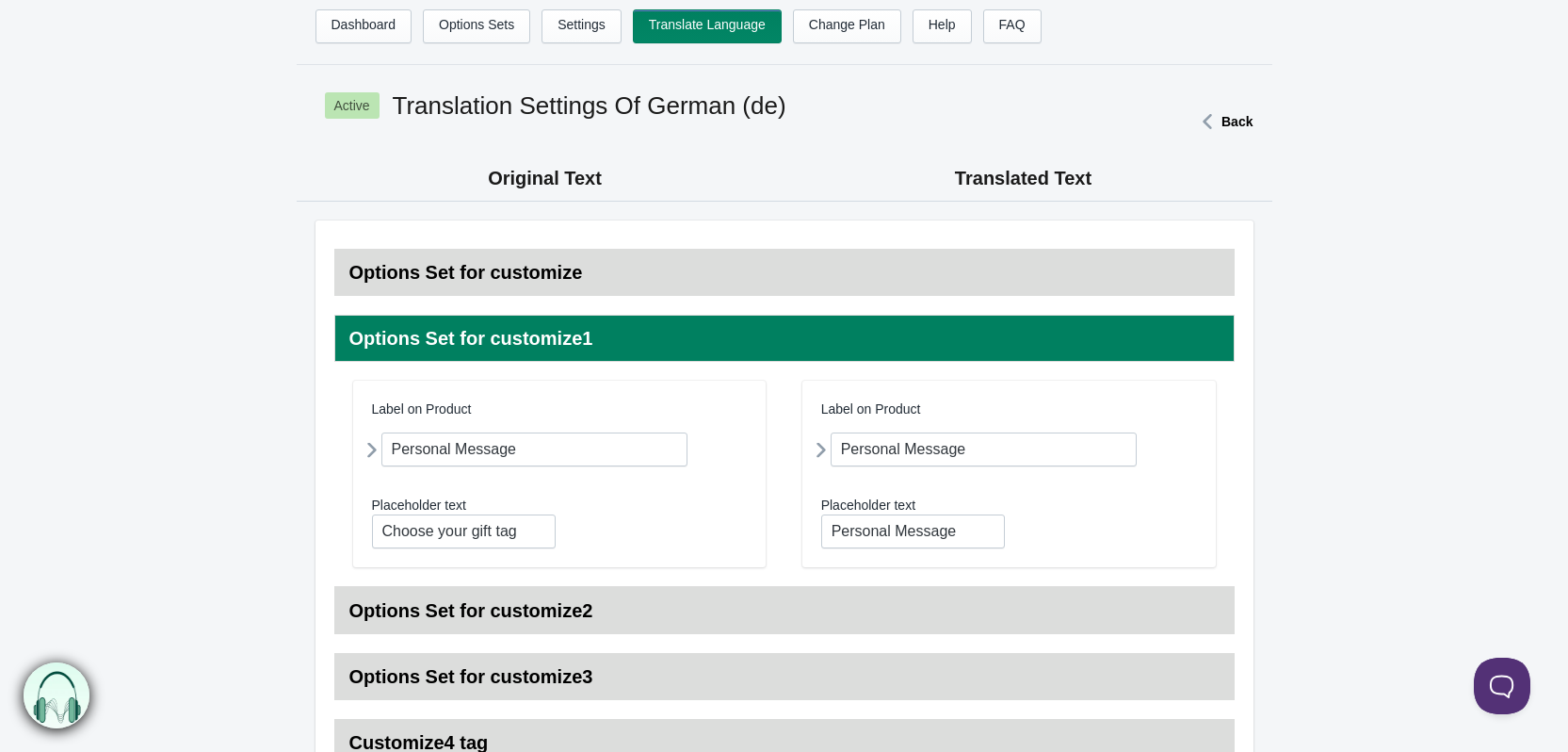
click at [665, 277] on h3 "Options Set for customize" at bounding box center [784, 271] width 900 height 47
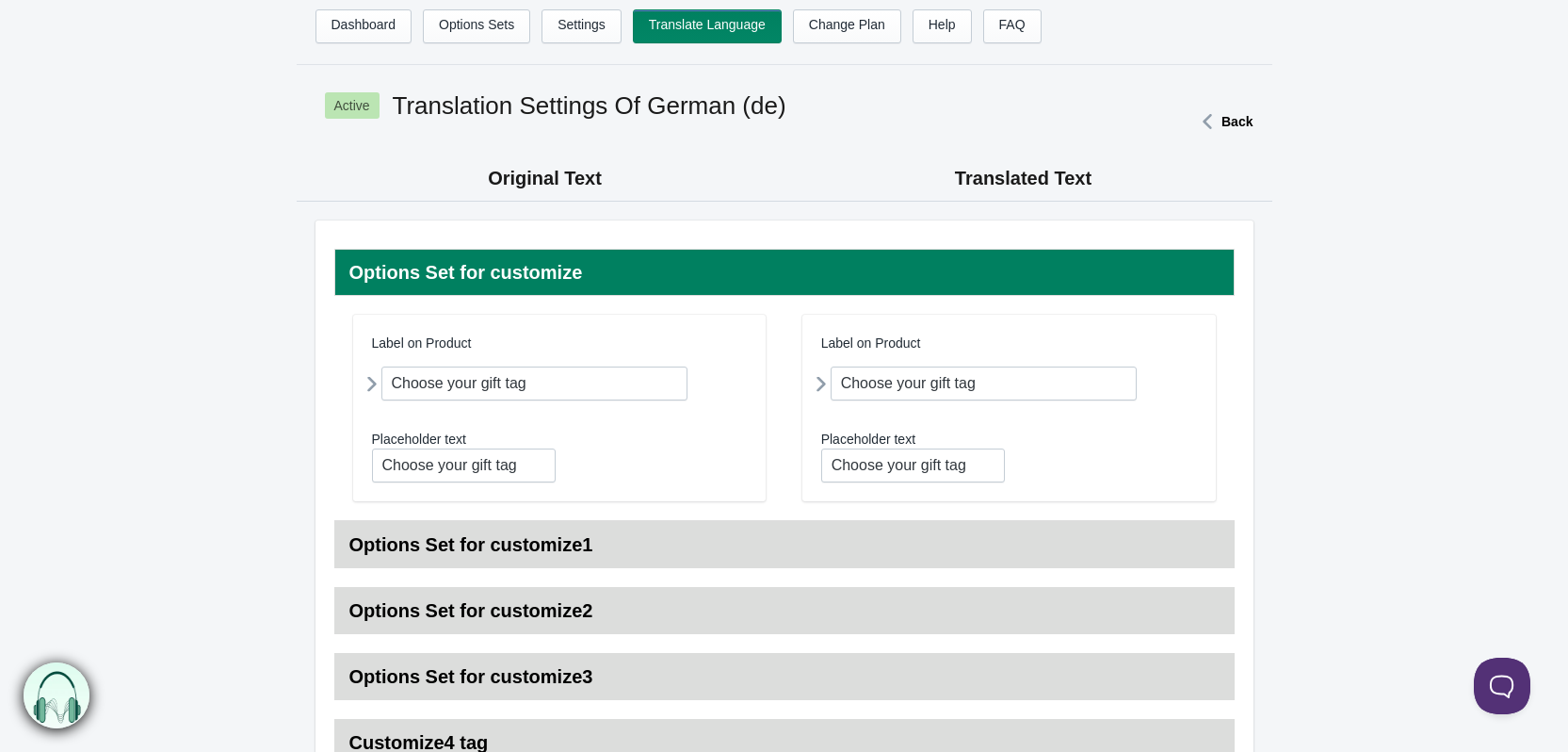
click at [372, 389] on icon at bounding box center [372, 383] width 0 height 35
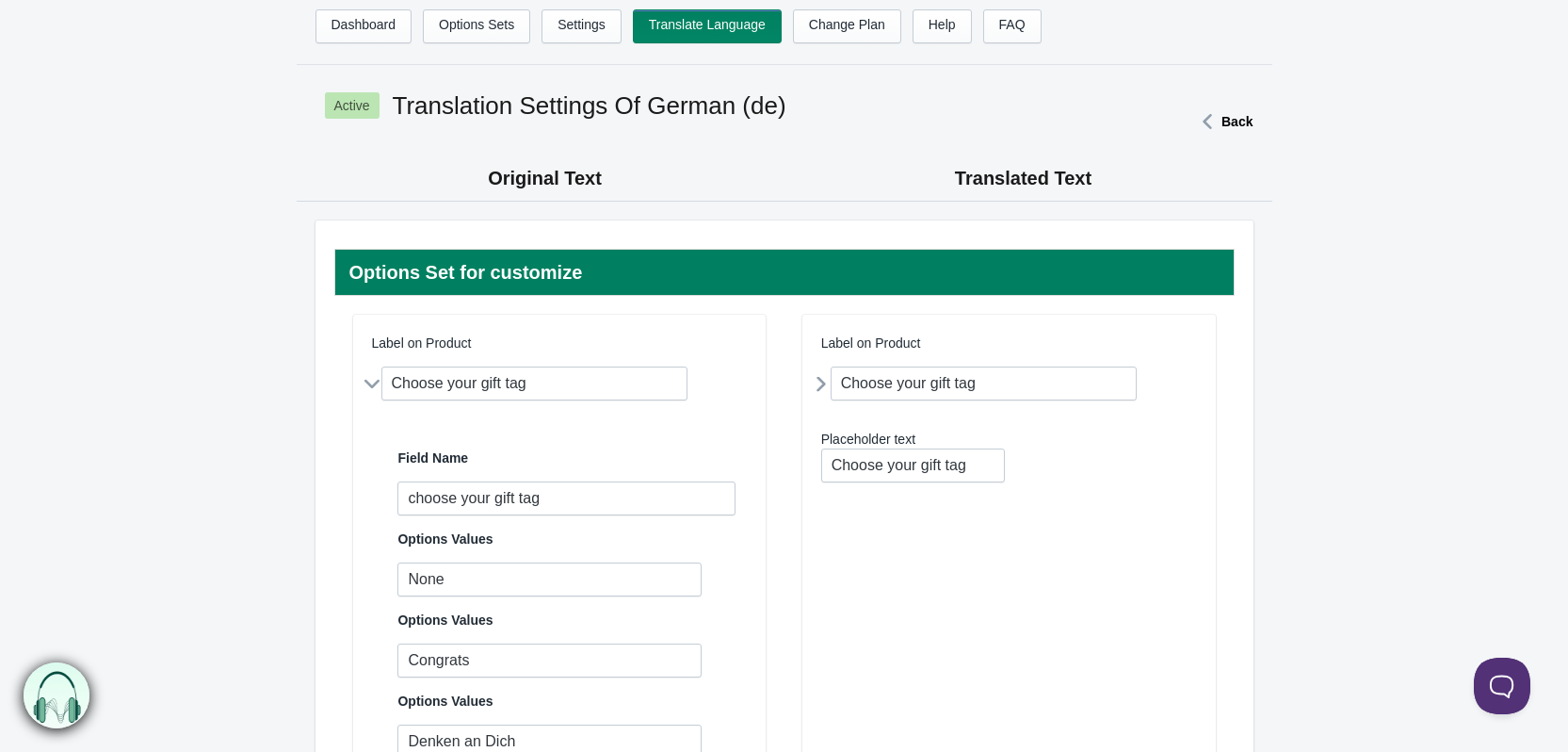
click at [371, 384] on icon at bounding box center [371, 384] width 35 height 0
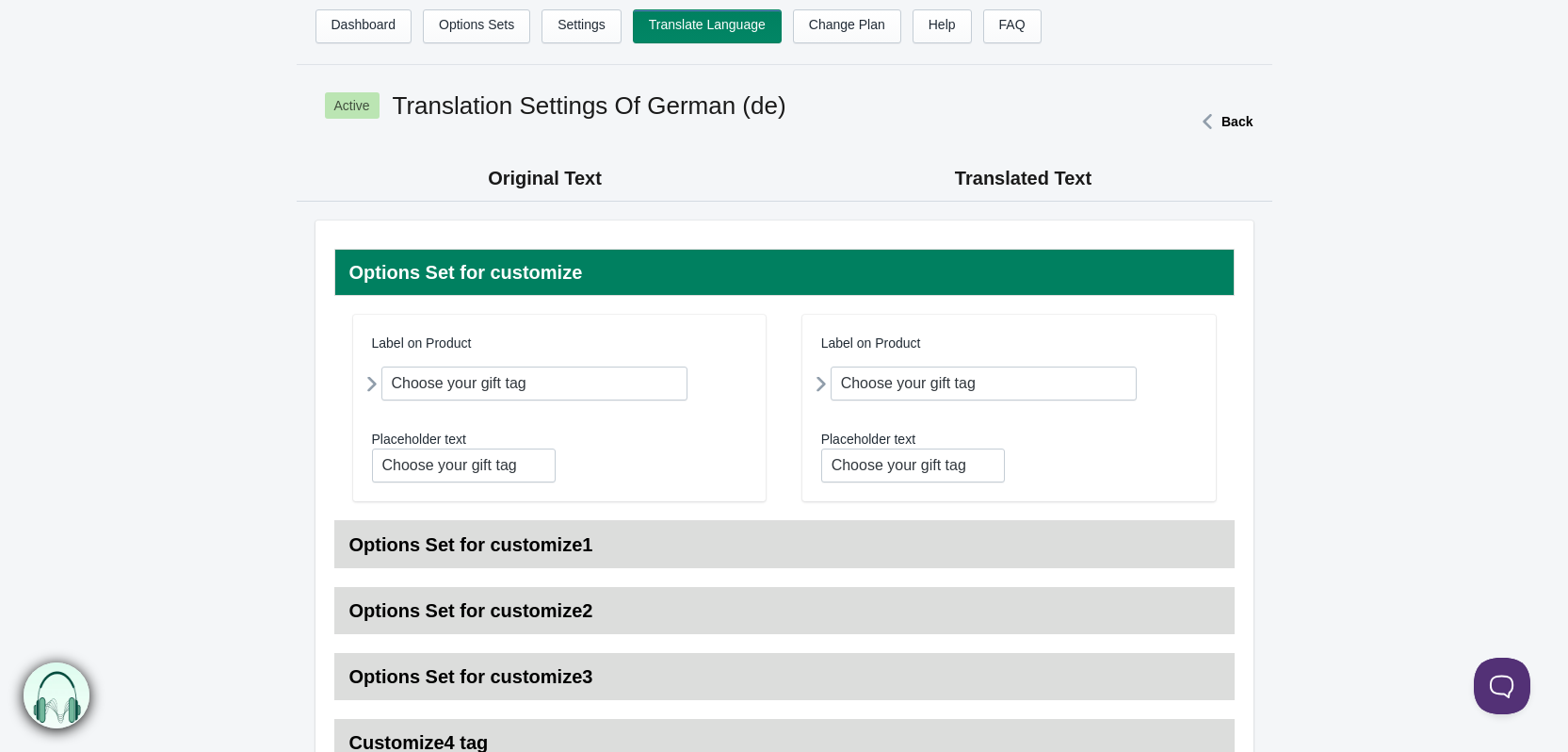
click at [821, 386] on icon at bounding box center [821, 383] width 0 height 35
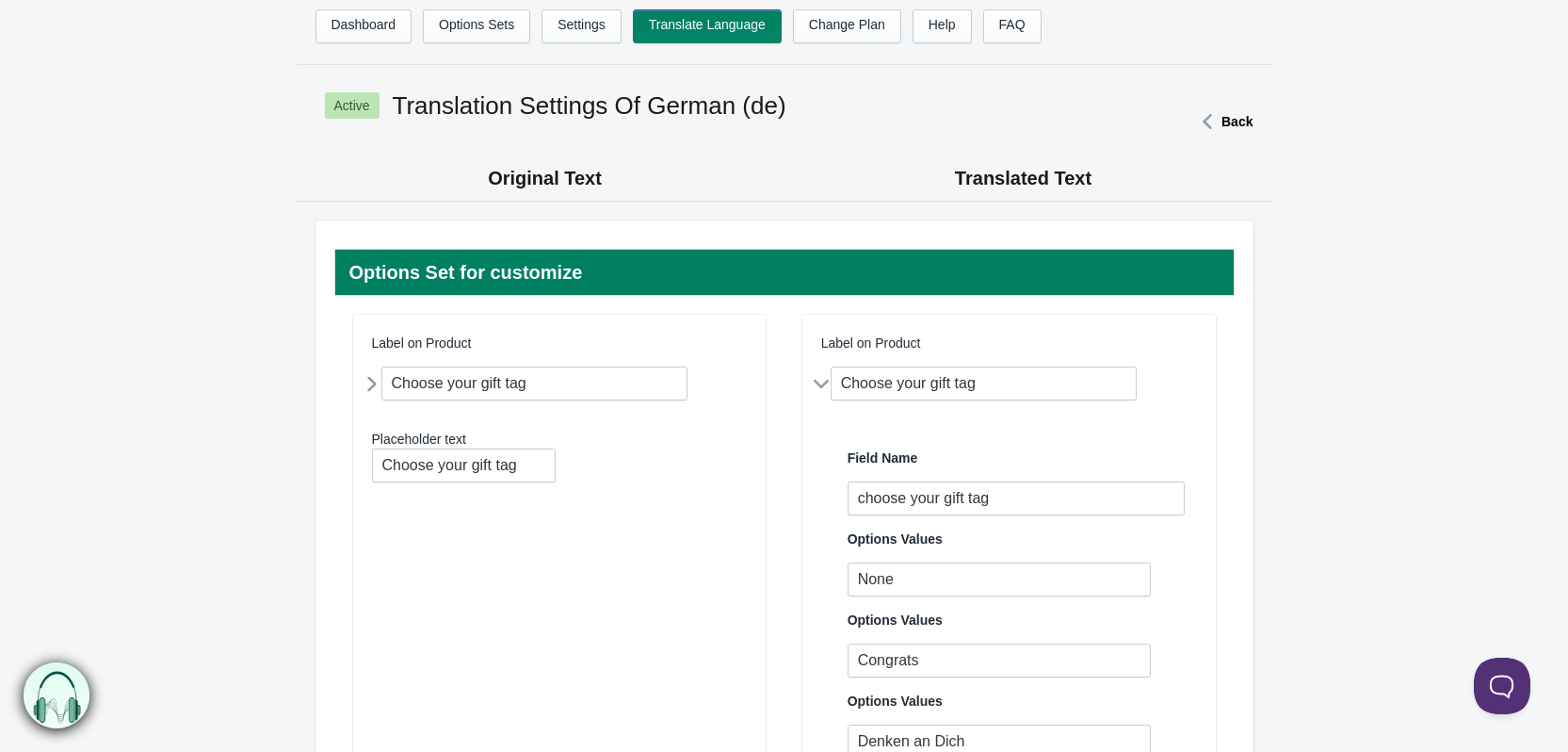
click at [814, 384] on icon at bounding box center [820, 384] width 35 height 0
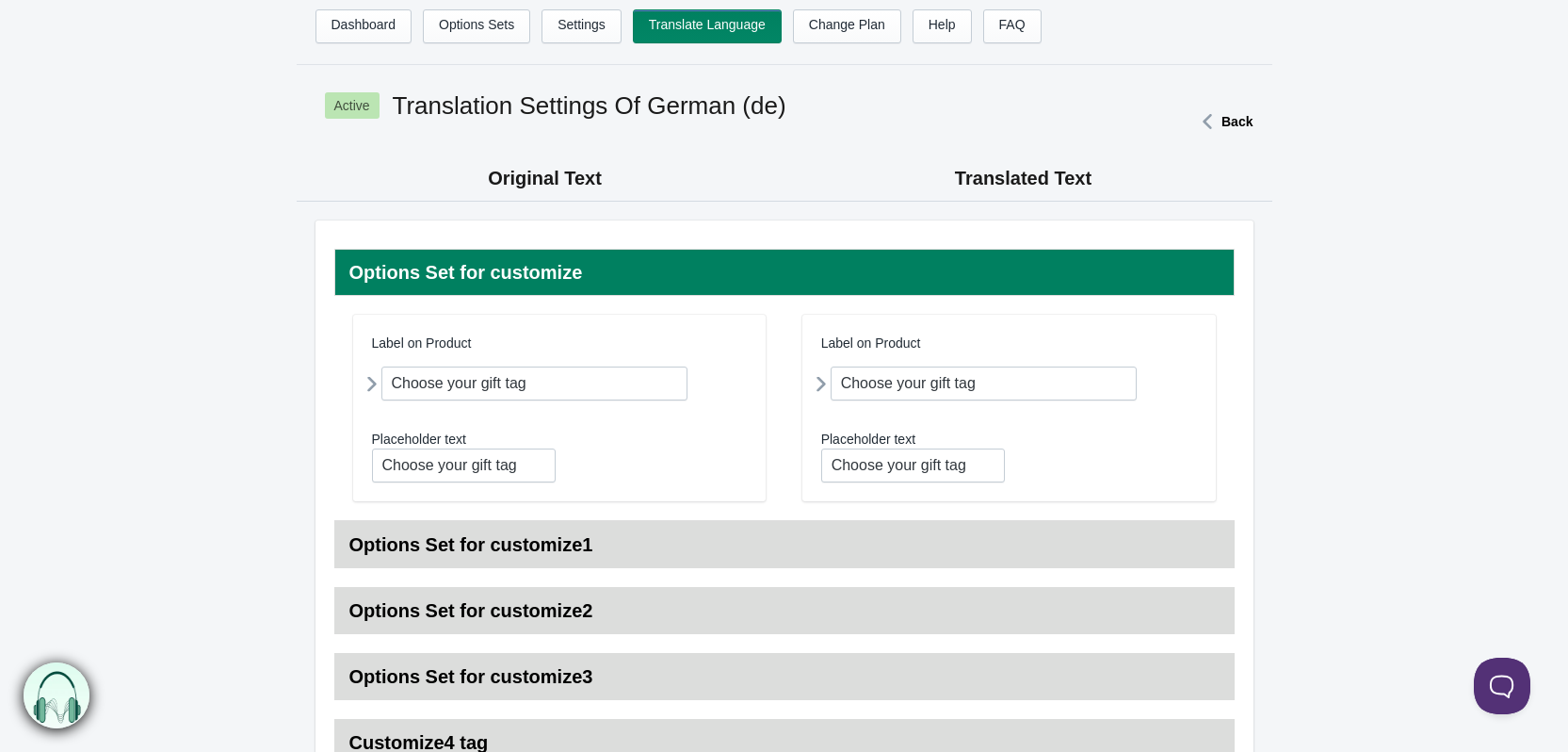
click at [915, 268] on h3 "Options Set for customize" at bounding box center [784, 271] width 900 height 47
